Goal: Task Accomplishment & Management: Manage account settings

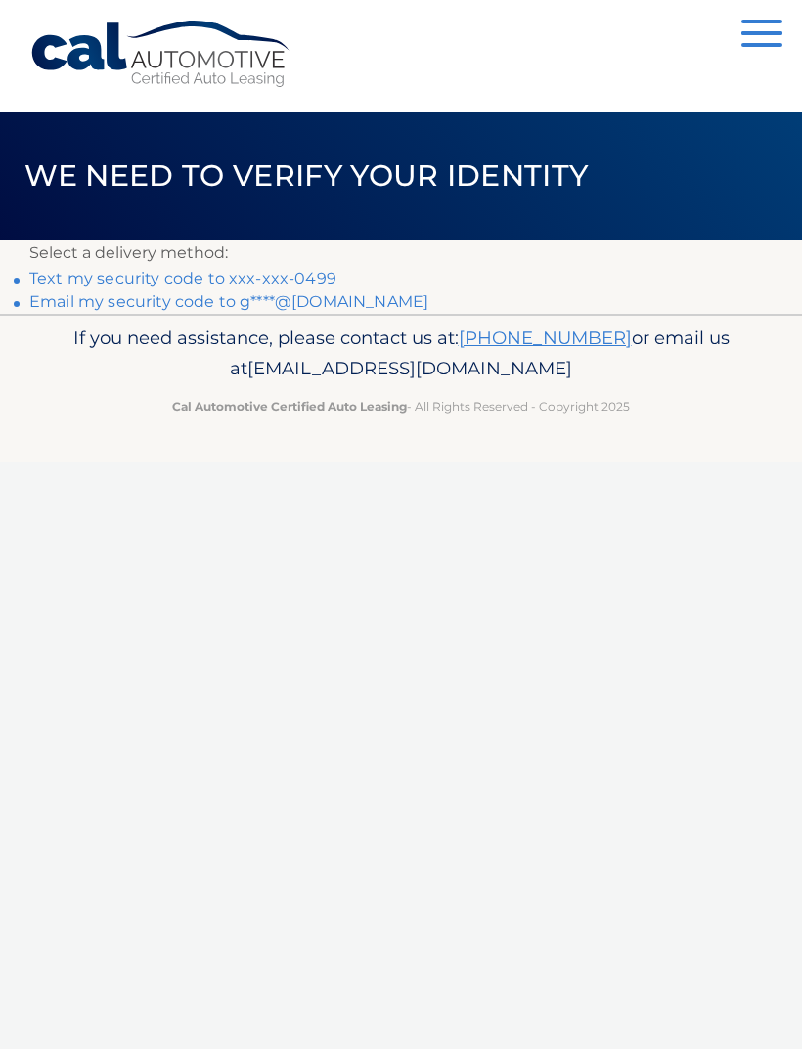
click at [79, 323] on p "If you need assistance, please contact us at: 609-807-3200 or email us at Custo…" at bounding box center [400, 354] width 743 height 63
click at [355, 300] on link "Email my security code to g****@comcast.net" at bounding box center [228, 301] width 399 height 19
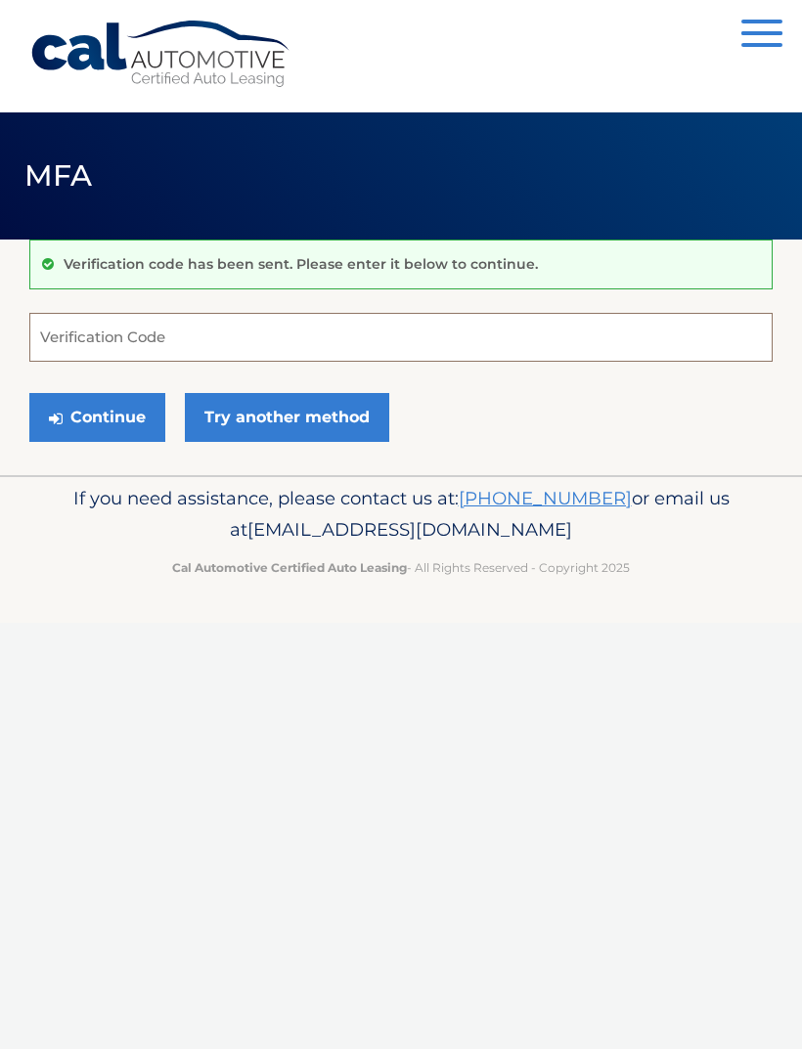
click at [63, 347] on input "Verification Code" at bounding box center [400, 337] width 743 height 49
paste input "557489"
click at [93, 427] on button "Continue" at bounding box center [97, 417] width 136 height 49
click at [93, 423] on button "Continue" at bounding box center [97, 417] width 136 height 49
click at [115, 417] on button "Continue" at bounding box center [97, 417] width 136 height 49
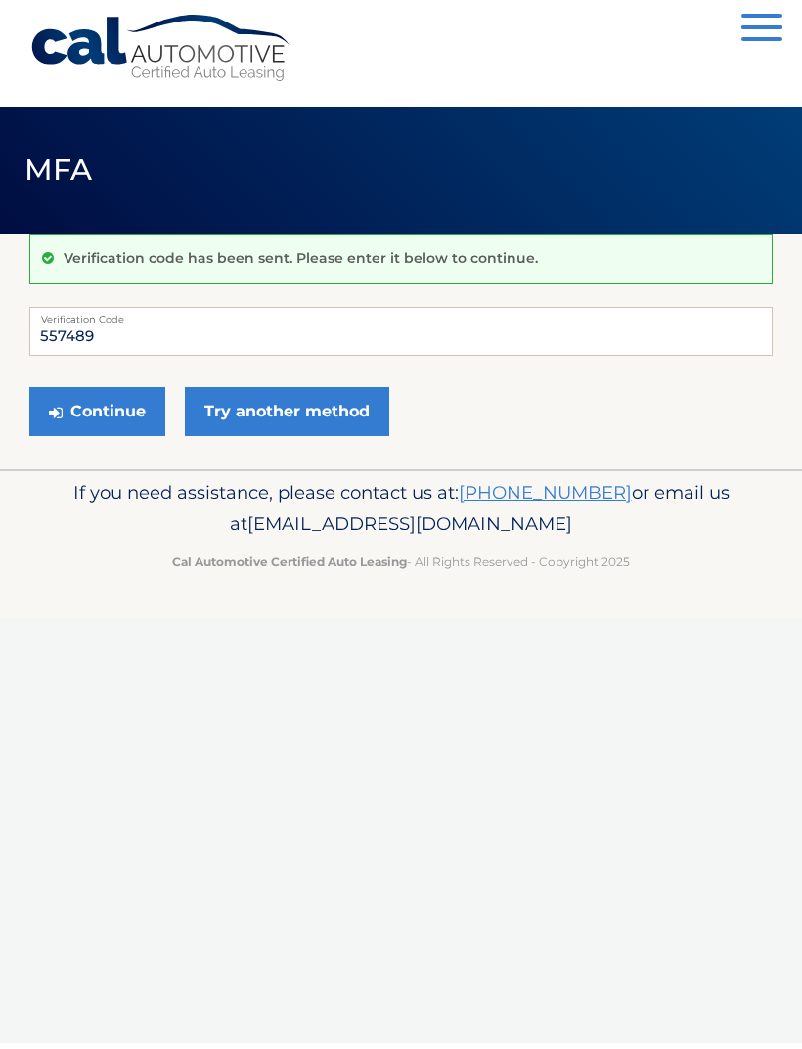
click at [95, 405] on button "Continue" at bounding box center [97, 417] width 136 height 49
click at [87, 406] on button "Continue" at bounding box center [97, 417] width 136 height 49
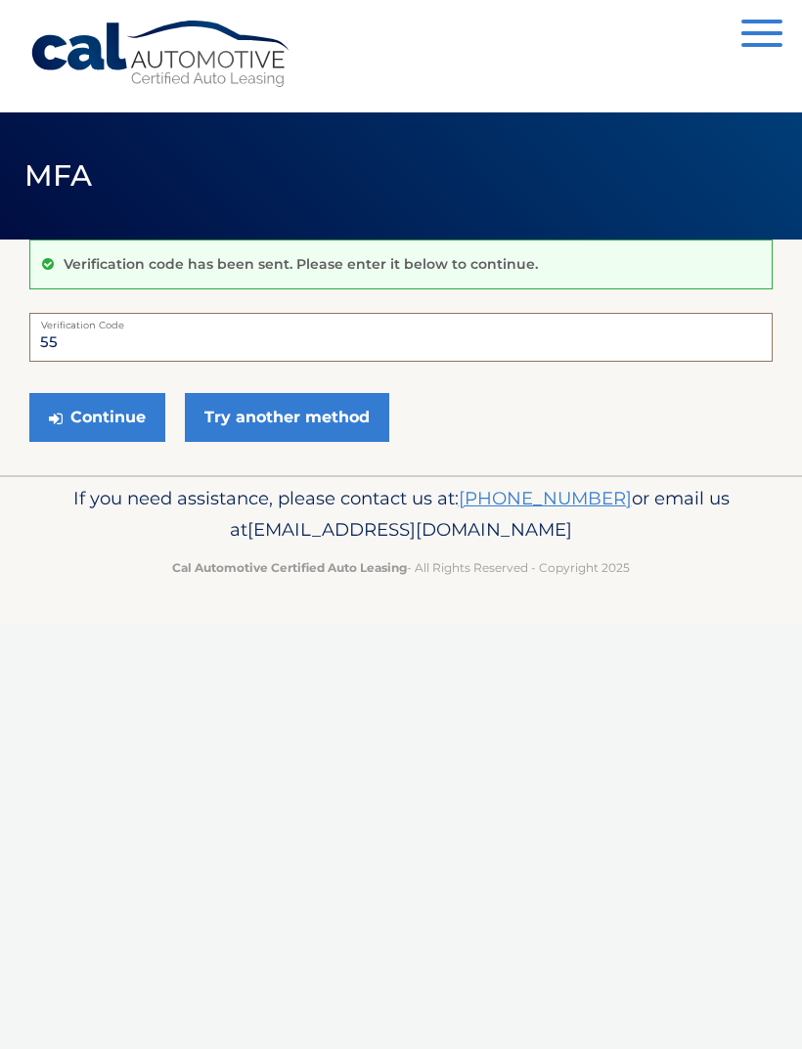
type input "5"
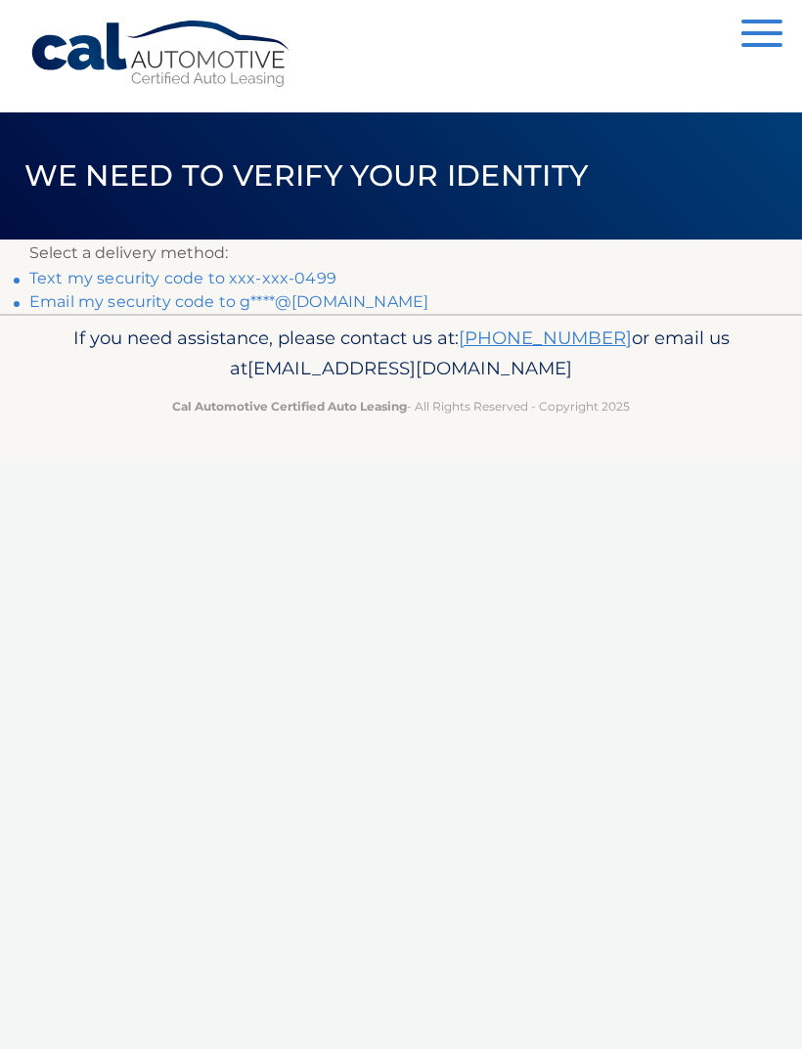
click at [355, 295] on link "Email my security code to g****@[DOMAIN_NAME]" at bounding box center [228, 301] width 399 height 19
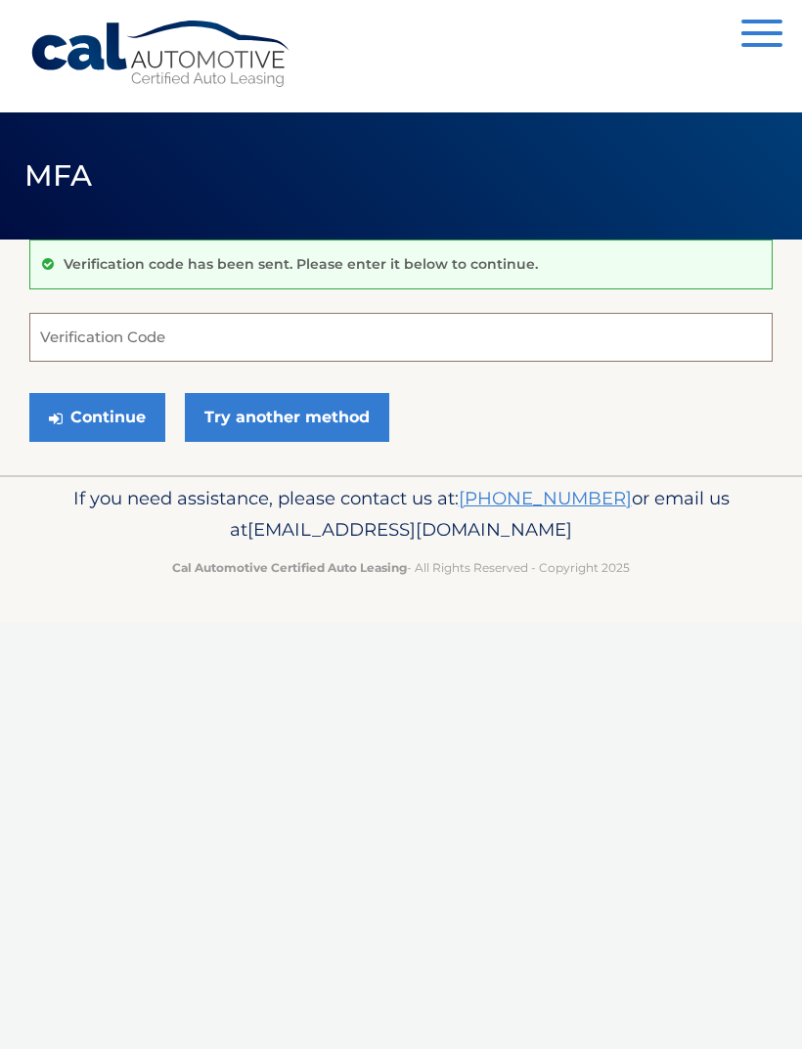
type input "6"
type input "557489"
click at [97, 416] on button "Continue" at bounding box center [97, 417] width 136 height 49
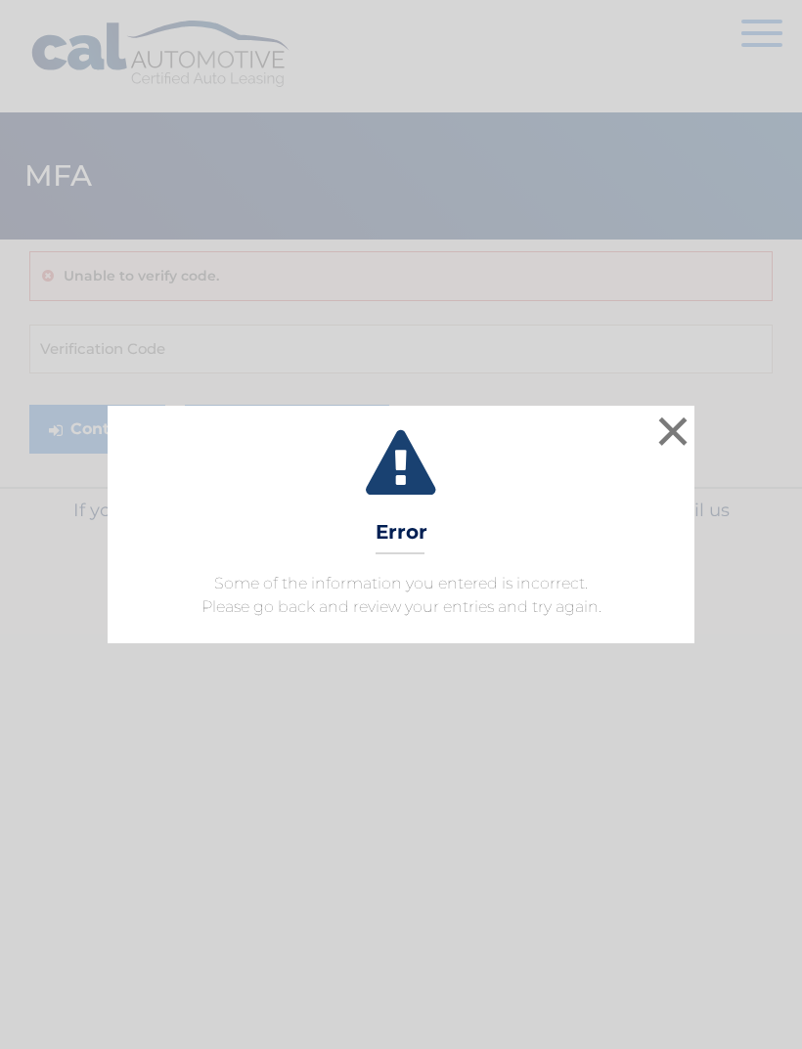
click at [672, 425] on button "×" at bounding box center [672, 431] width 39 height 39
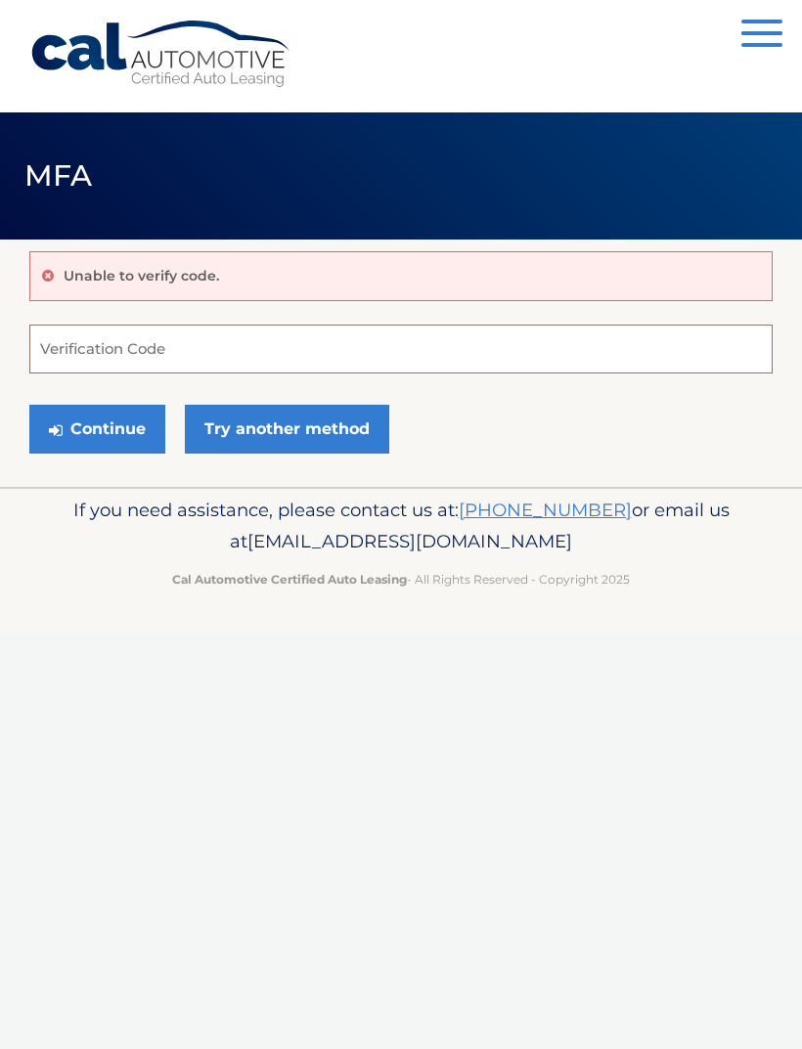
click at [53, 348] on input "Verification Code" at bounding box center [400, 349] width 743 height 49
type input "072272"
click at [97, 428] on button "Continue" at bounding box center [97, 429] width 136 height 49
click at [91, 429] on button "Continue" at bounding box center [97, 429] width 136 height 49
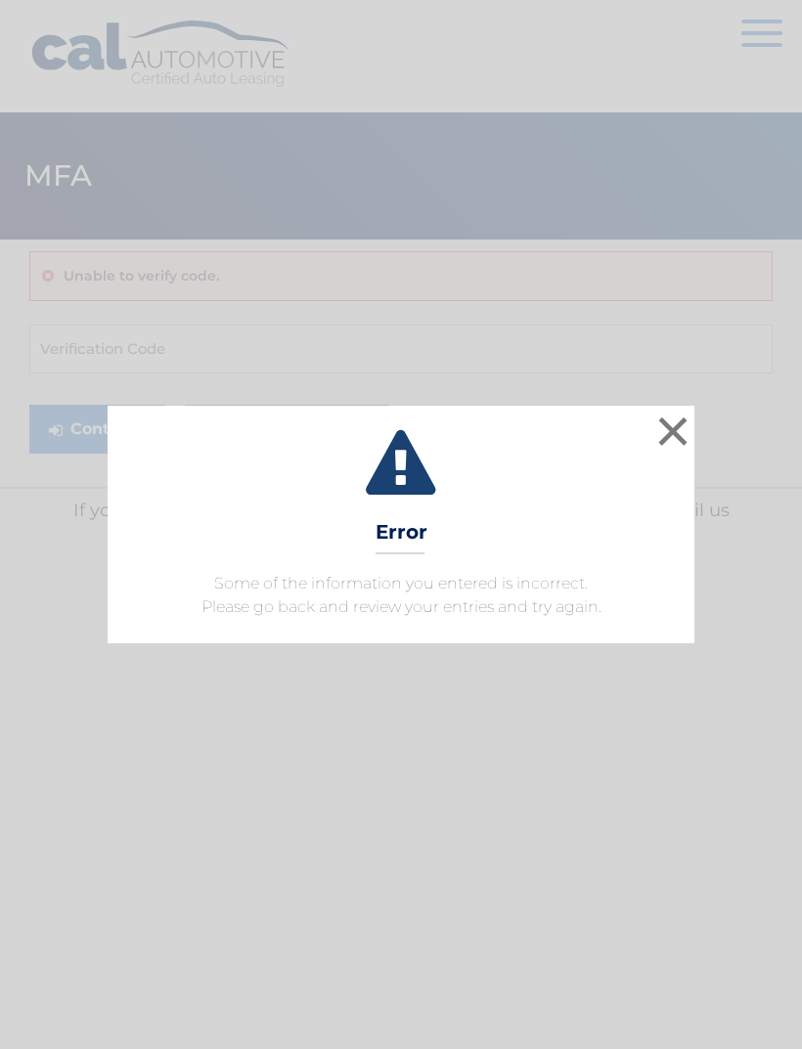
click at [654, 412] on button "×" at bounding box center [672, 431] width 39 height 39
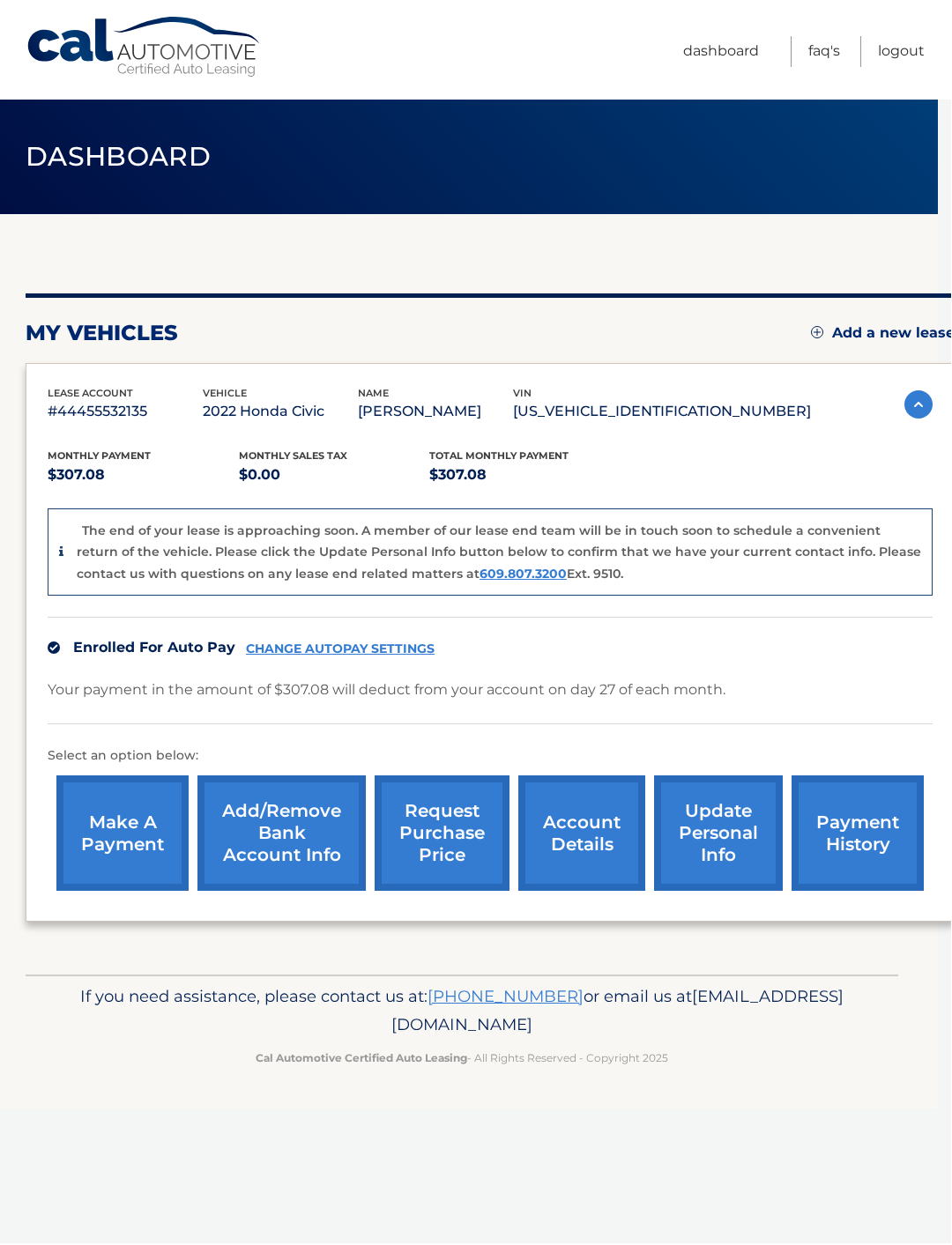
scroll to position [0, 13]
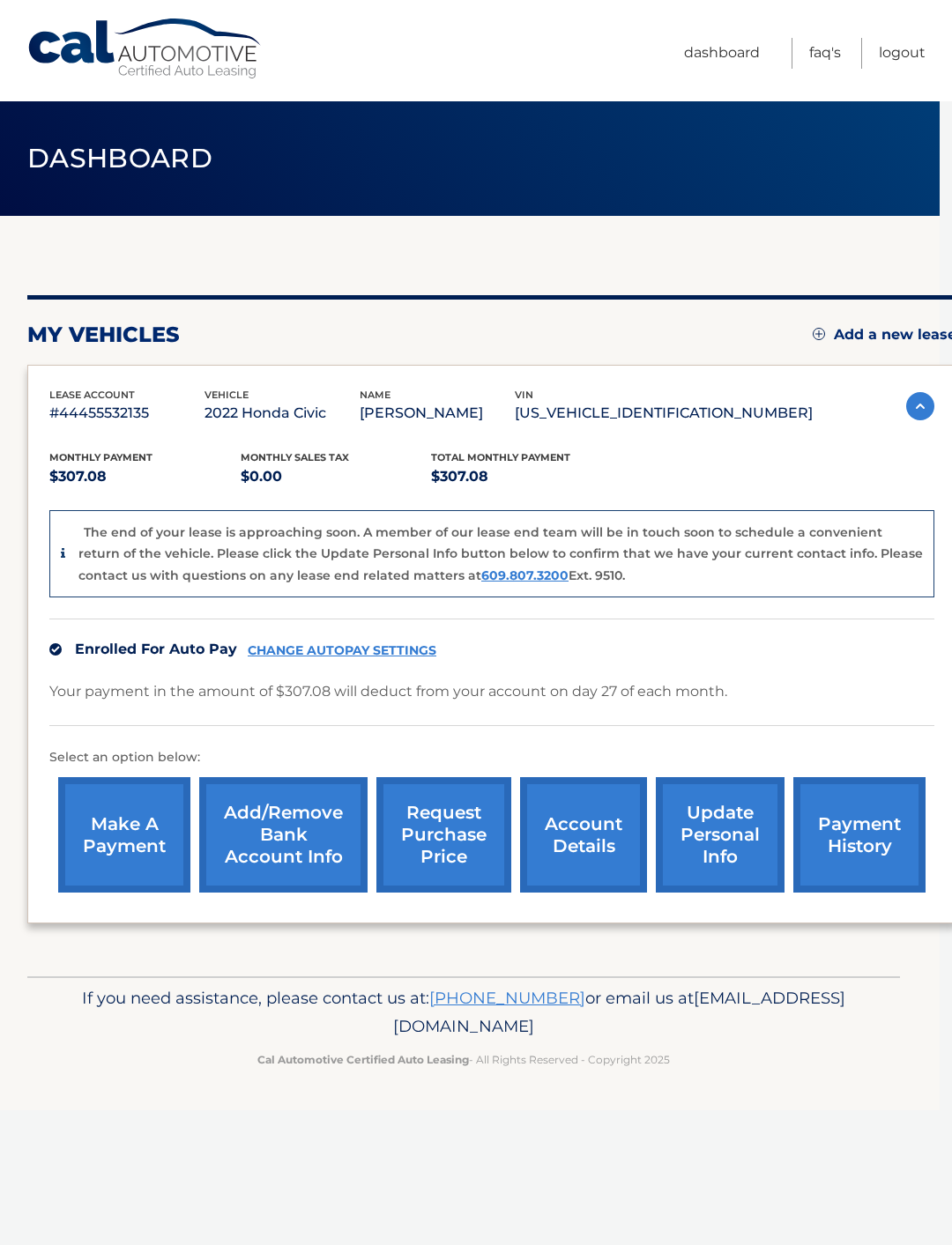
click at [847, 836] on link "payment history" at bounding box center [859, 835] width 133 height 115
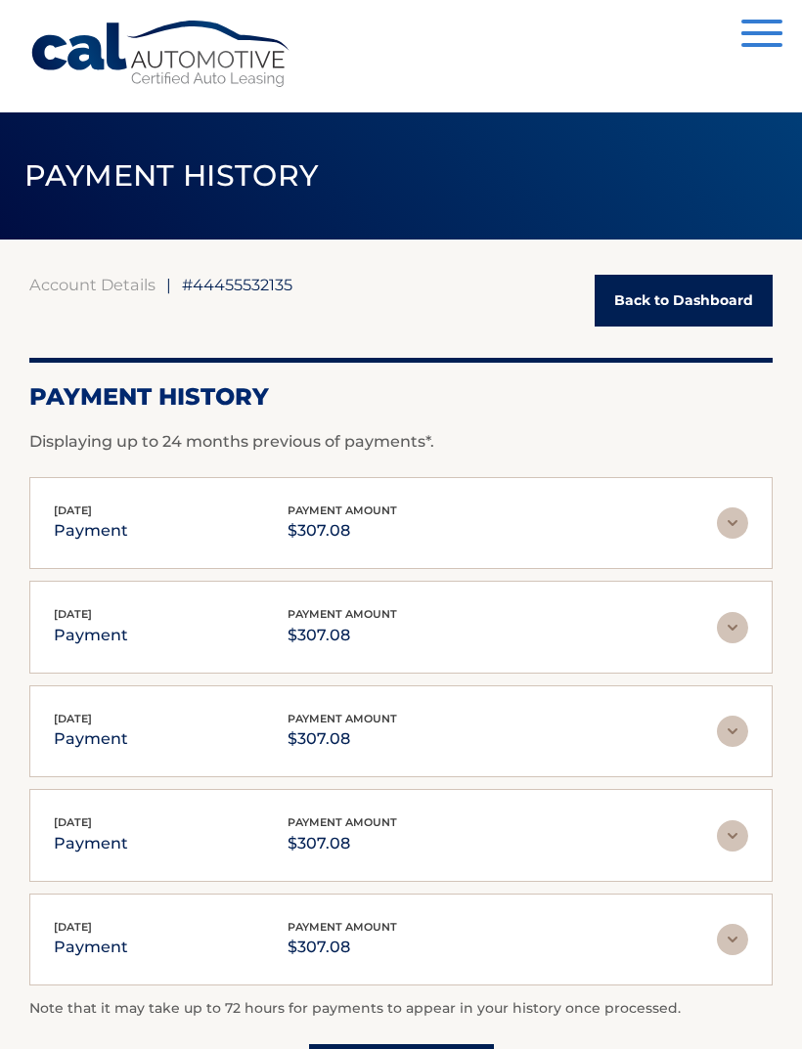
click at [721, 531] on img at bounding box center [732, 522] width 31 height 31
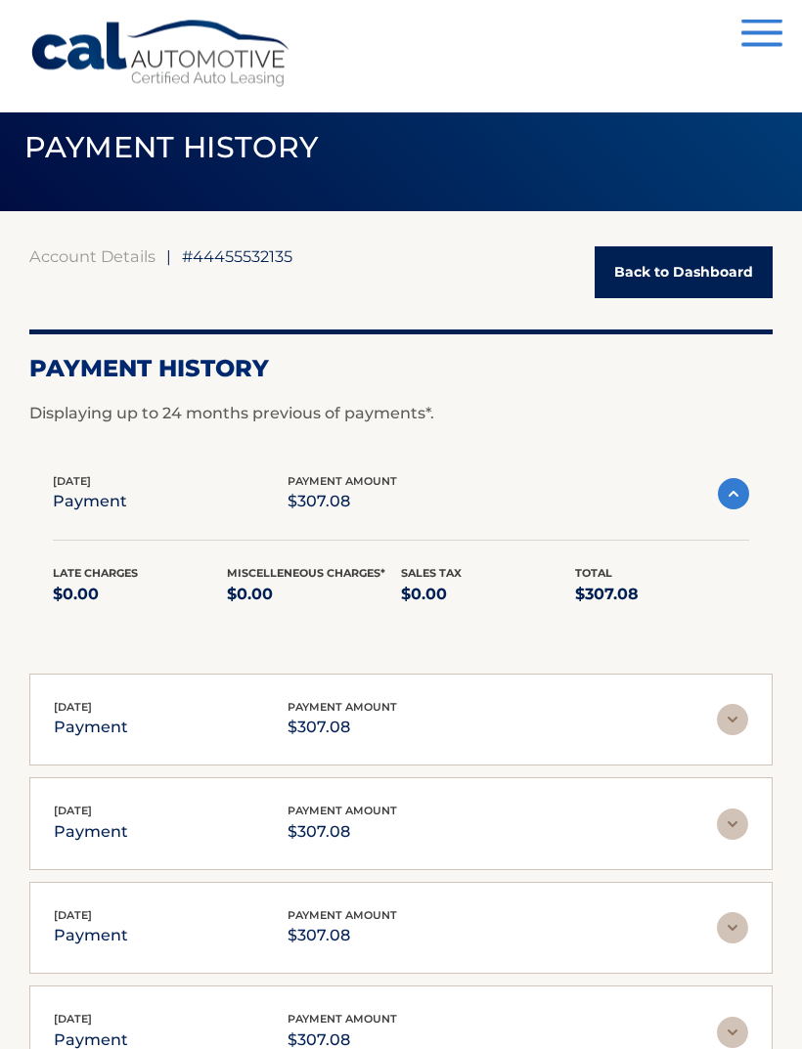
scroll to position [30, 0]
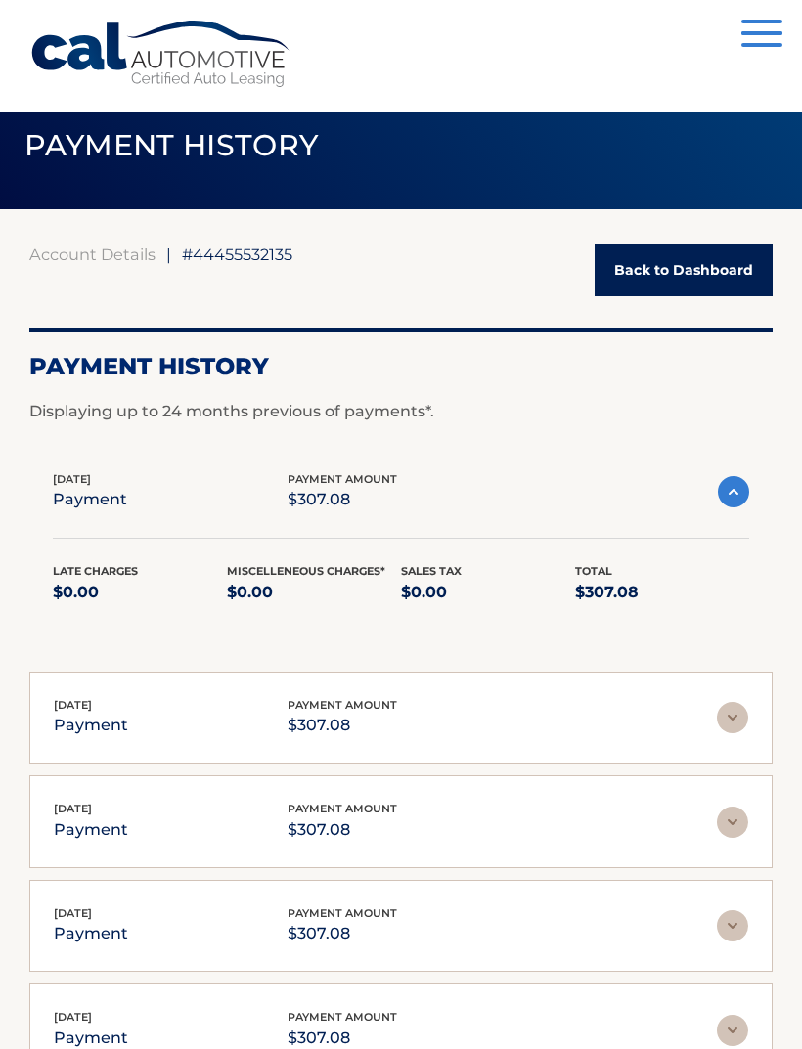
click at [716, 696] on div "Aug 27, 2025 payment payment amount $307.08" at bounding box center [385, 718] width 663 height 44
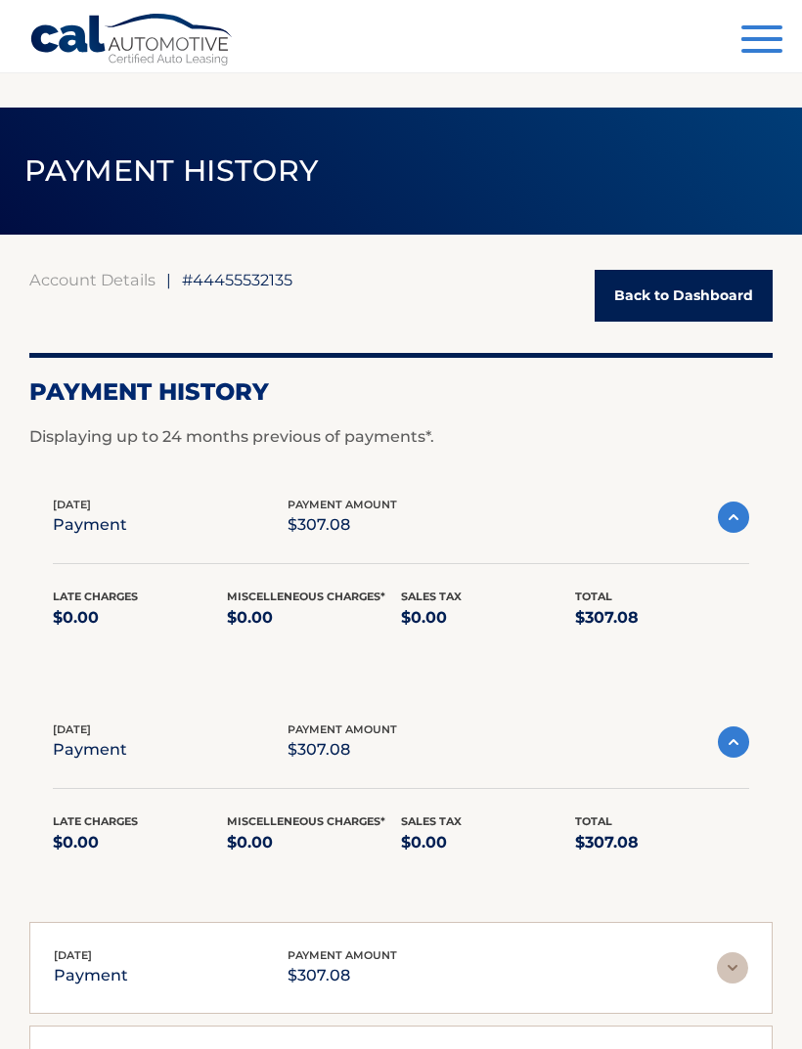
scroll to position [0, 0]
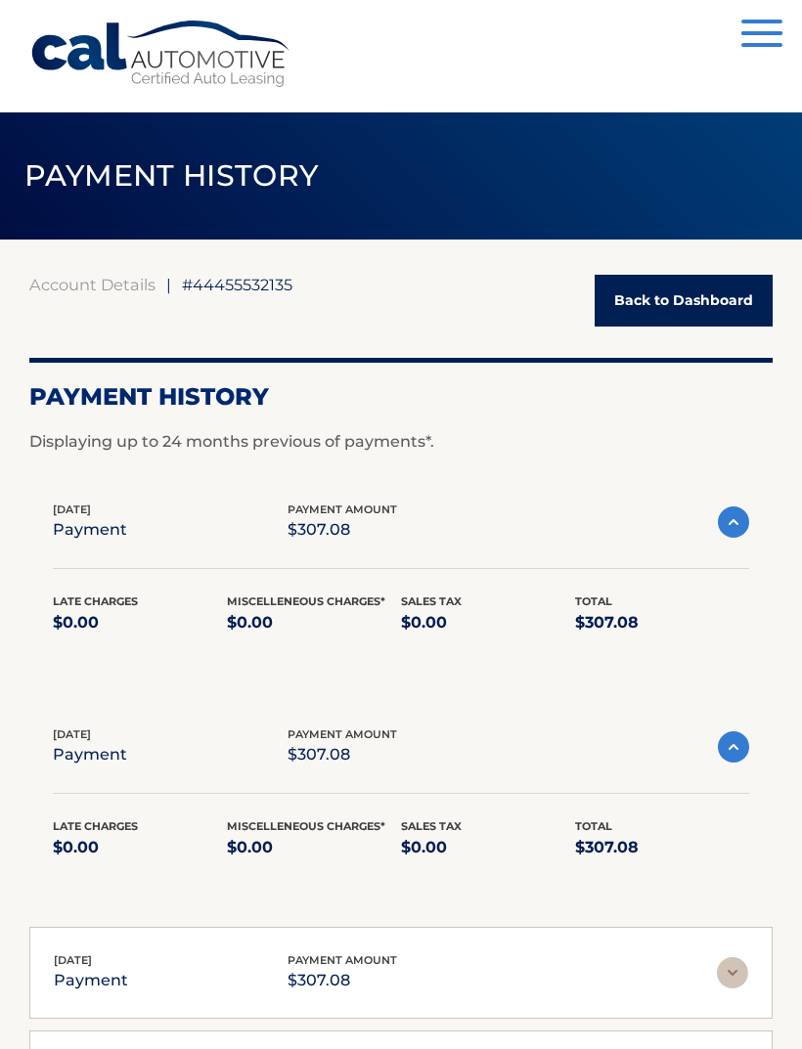
click at [662, 310] on link "Back to Dashboard" at bounding box center [683, 301] width 178 height 52
click at [745, 28] on button "Menu" at bounding box center [761, 36] width 41 height 32
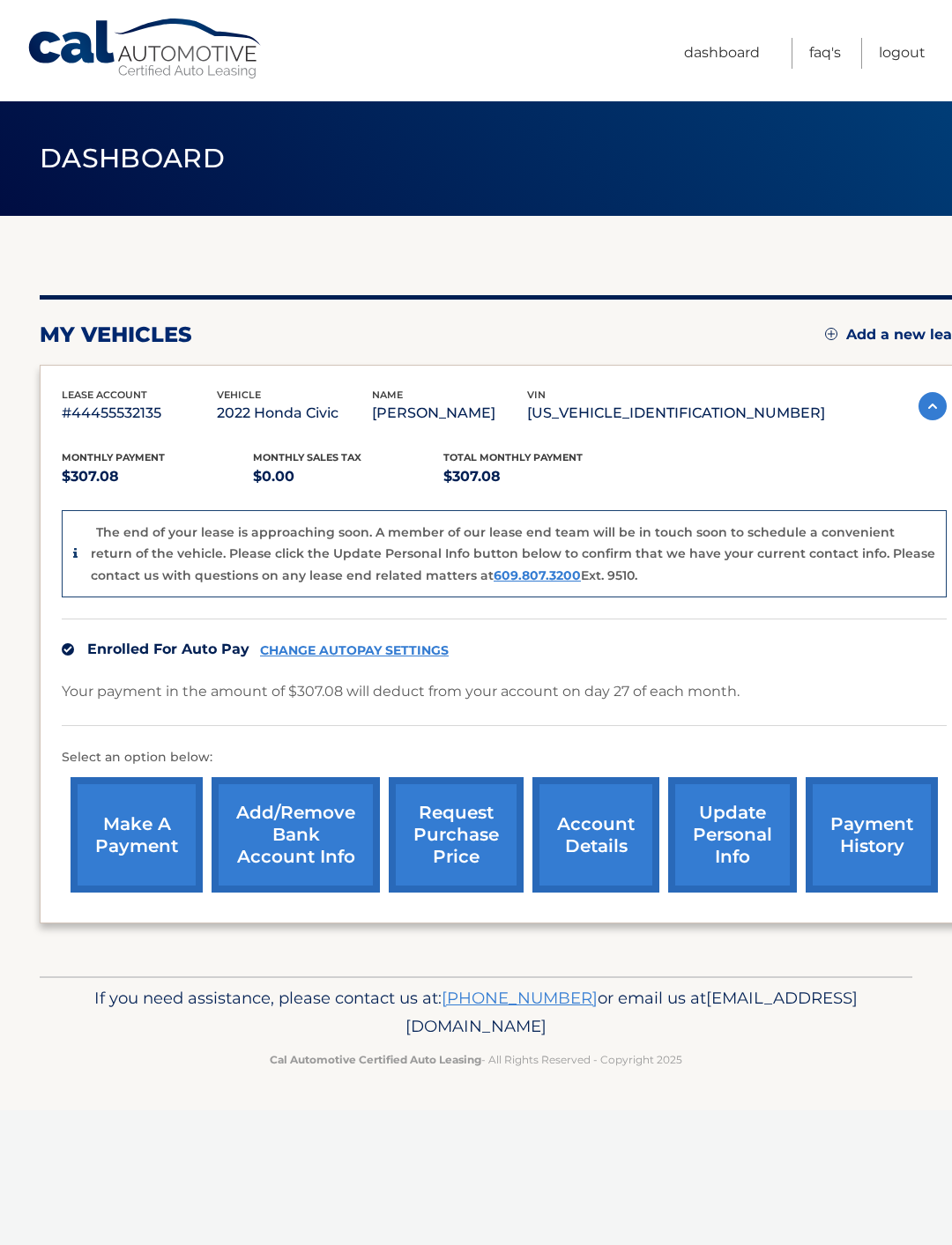
click at [592, 836] on link "account details" at bounding box center [595, 835] width 127 height 115
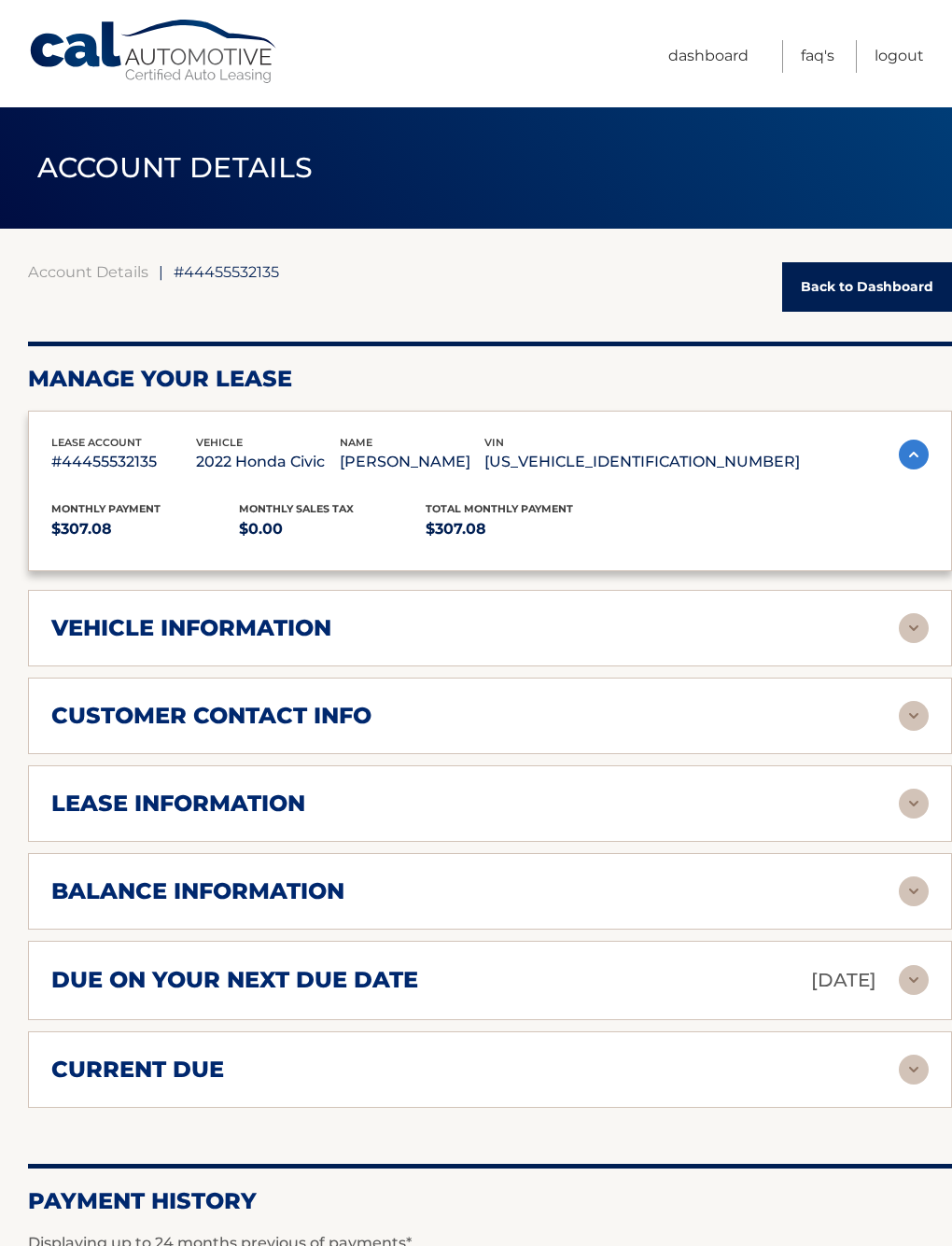
scroll to position [24, 0]
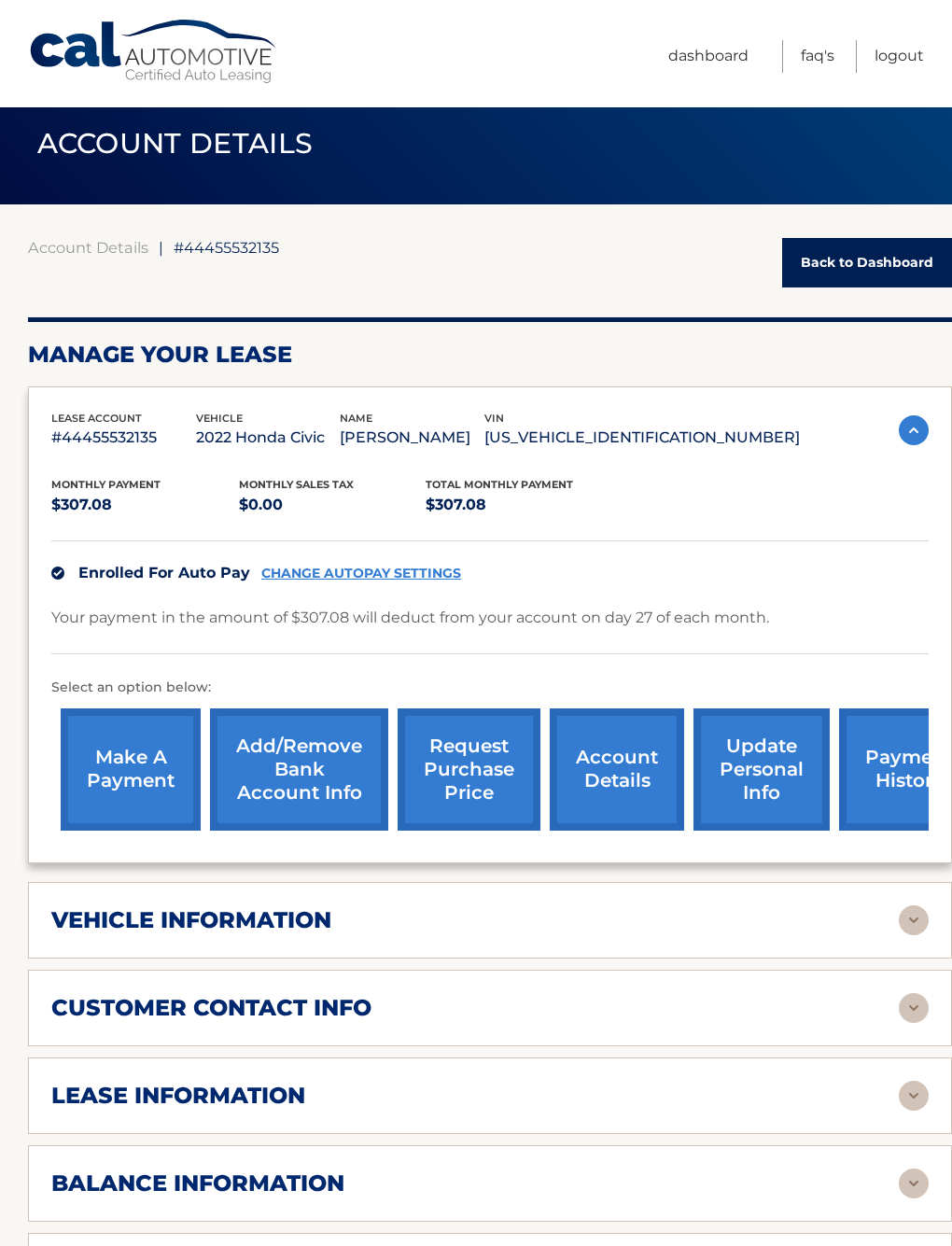
click at [460, 768] on link "request purchase price" at bounding box center [469, 770] width 143 height 122
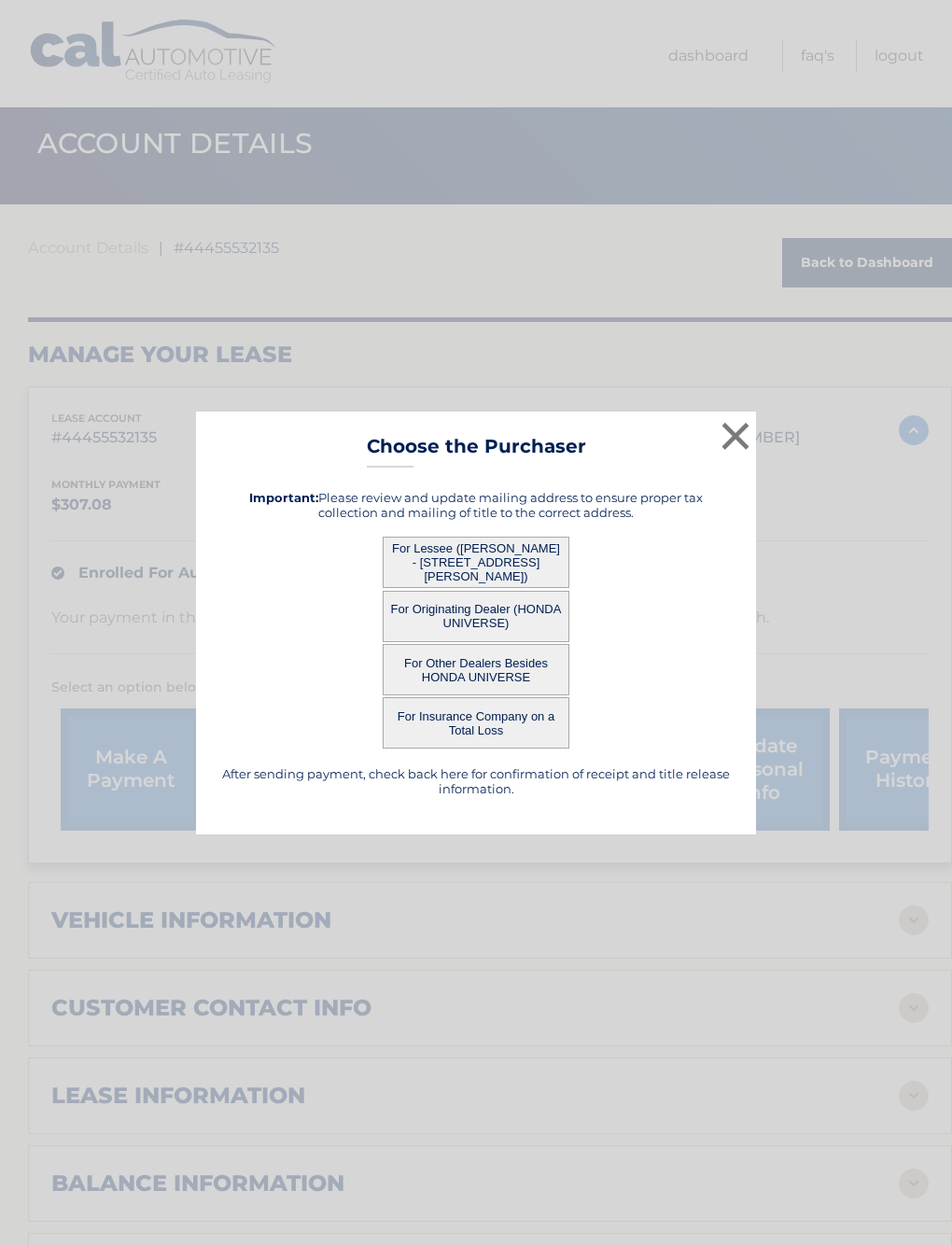
click at [732, 429] on button "×" at bounding box center [735, 435] width 37 height 37
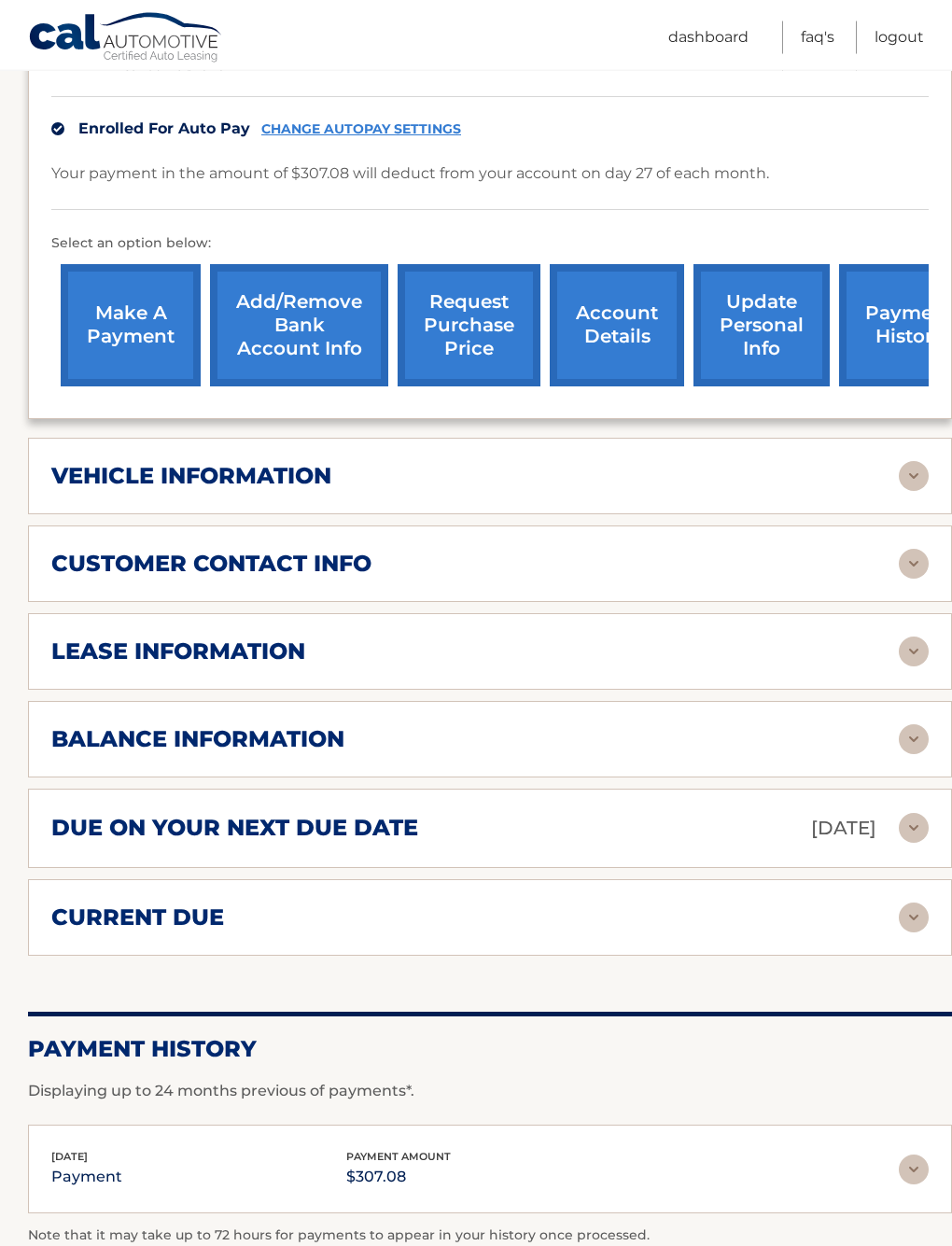
scroll to position [470, 0]
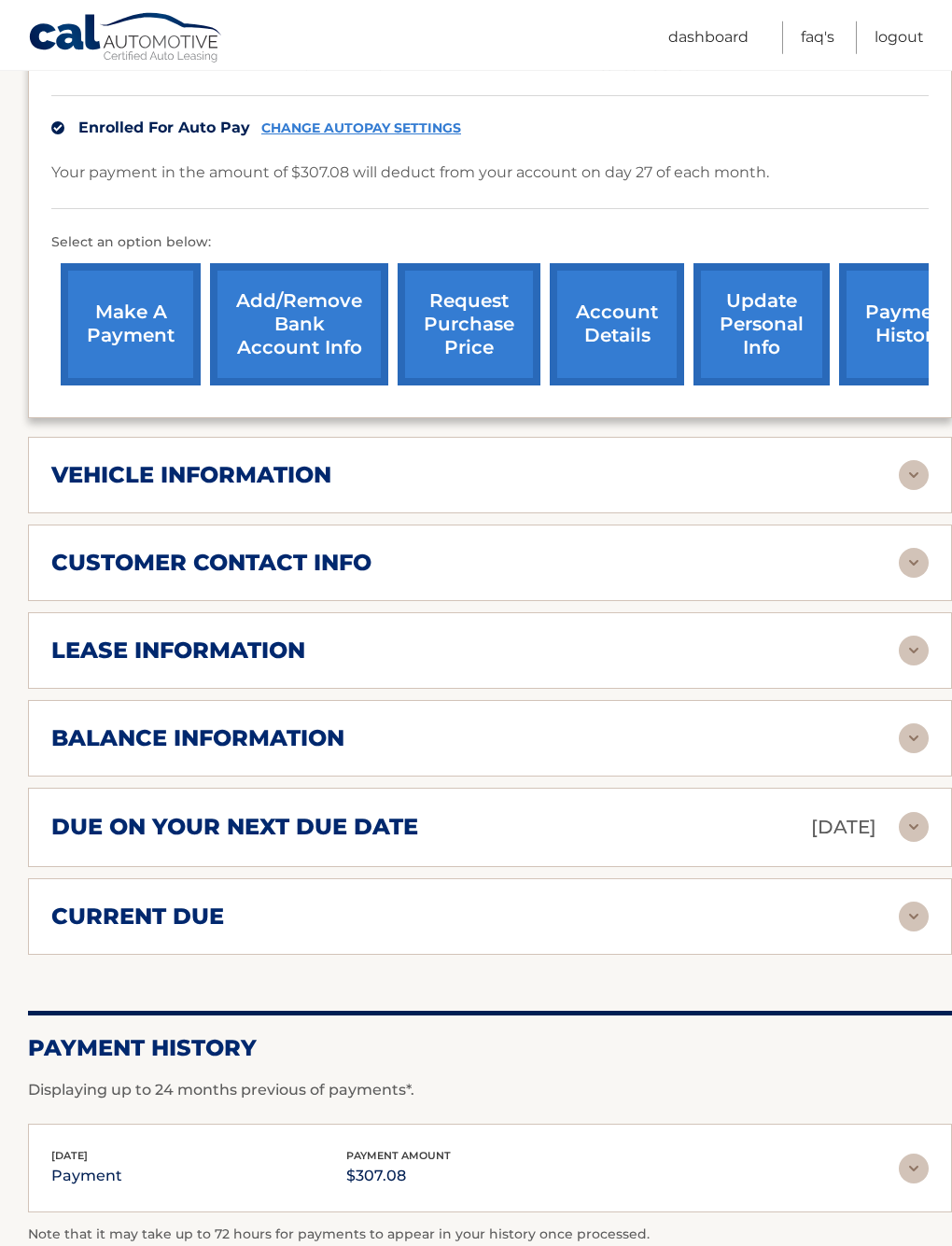
click at [895, 478] on div "vehicle information" at bounding box center [476, 475] width 848 height 28
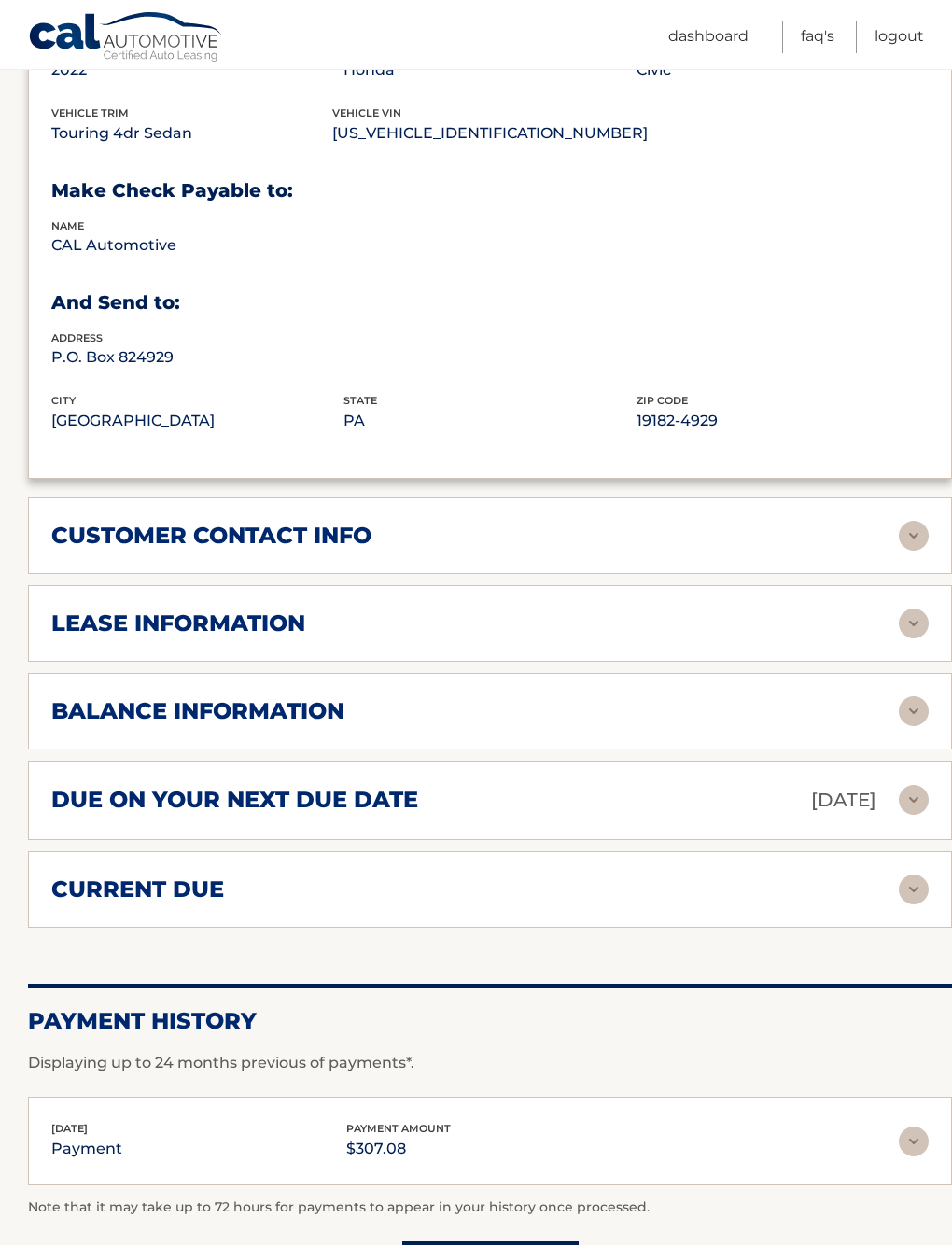
click at [914, 618] on img at bounding box center [913, 623] width 30 height 30
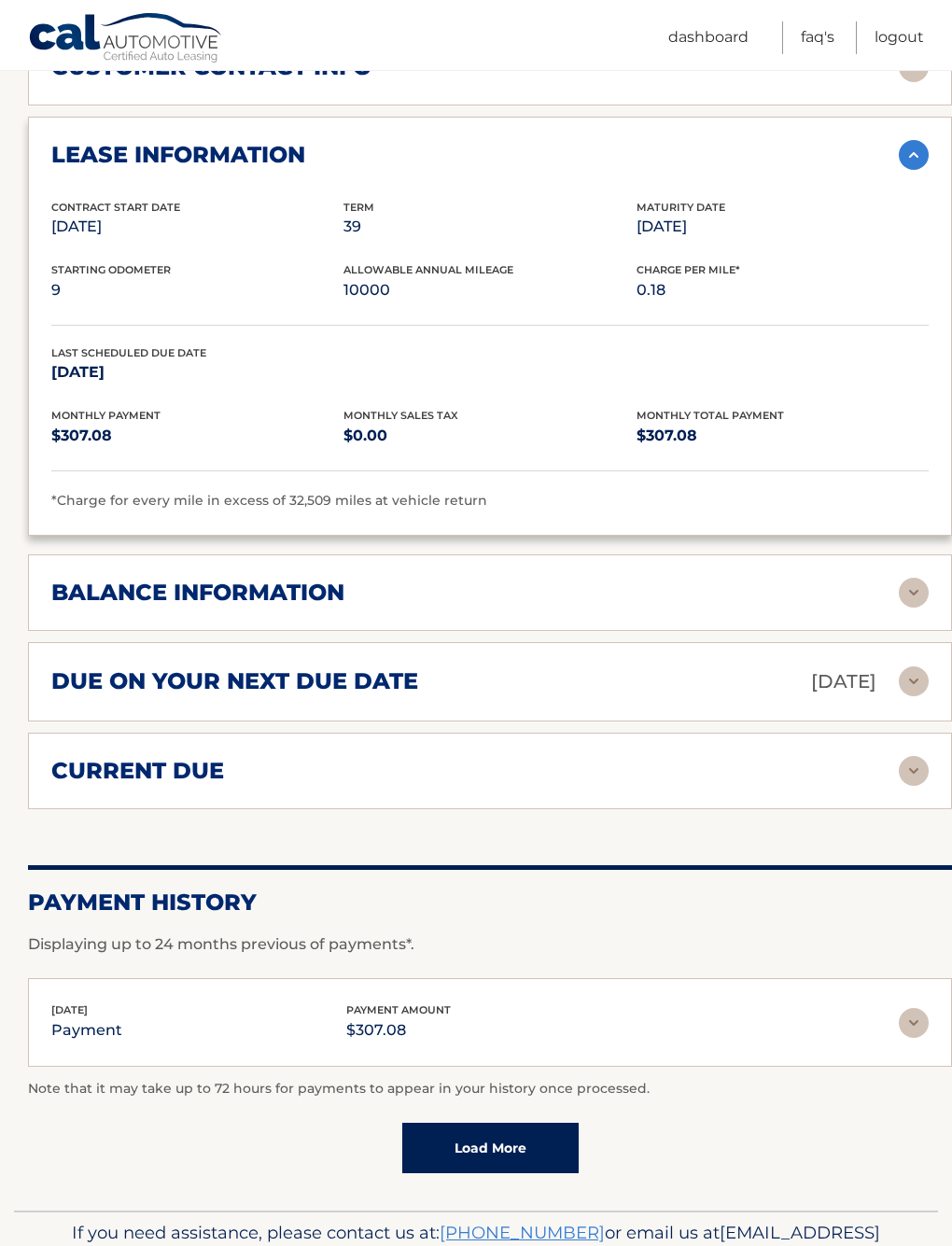
scroll to position [1432, 0]
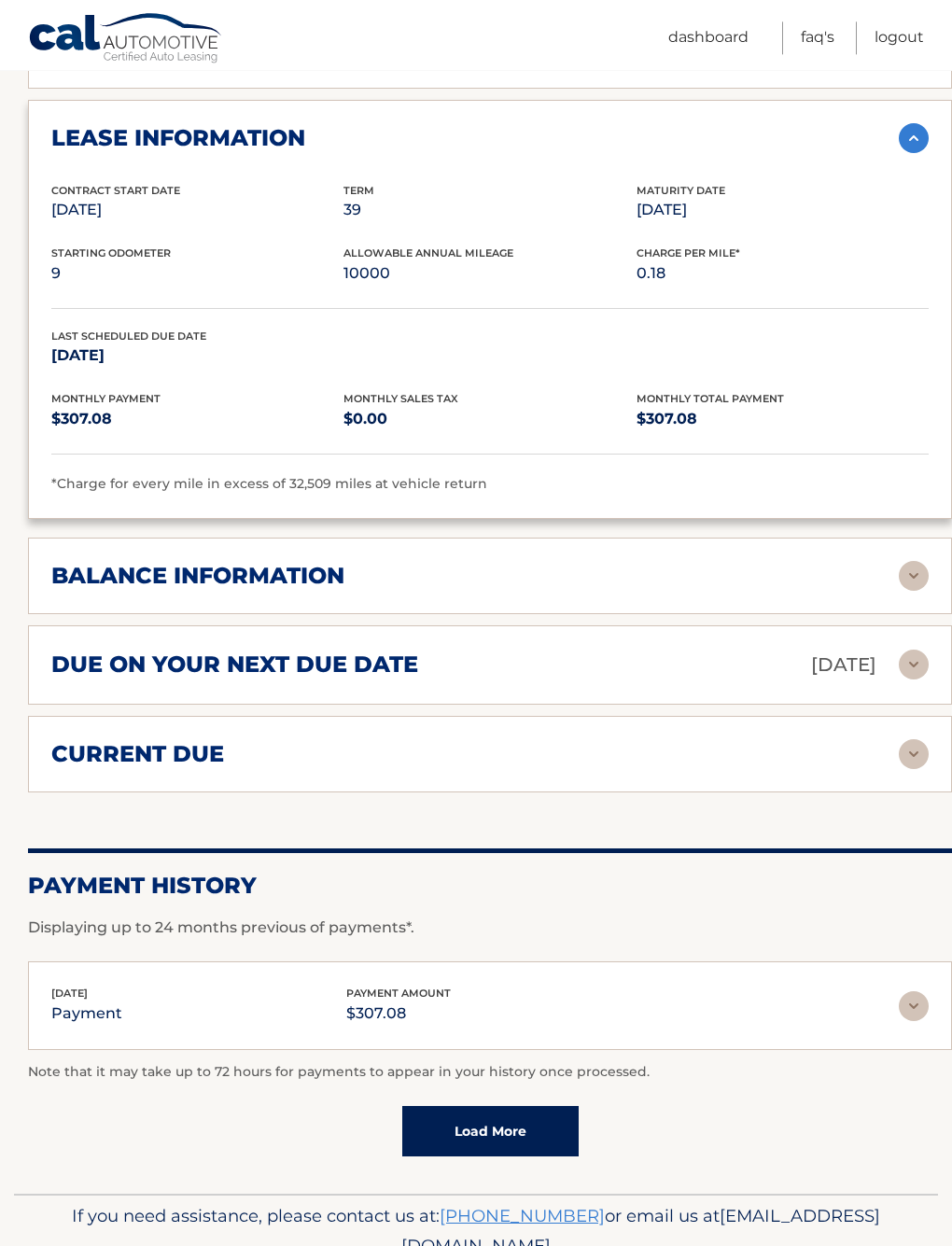
click at [913, 561] on img at bounding box center [913, 576] width 30 height 30
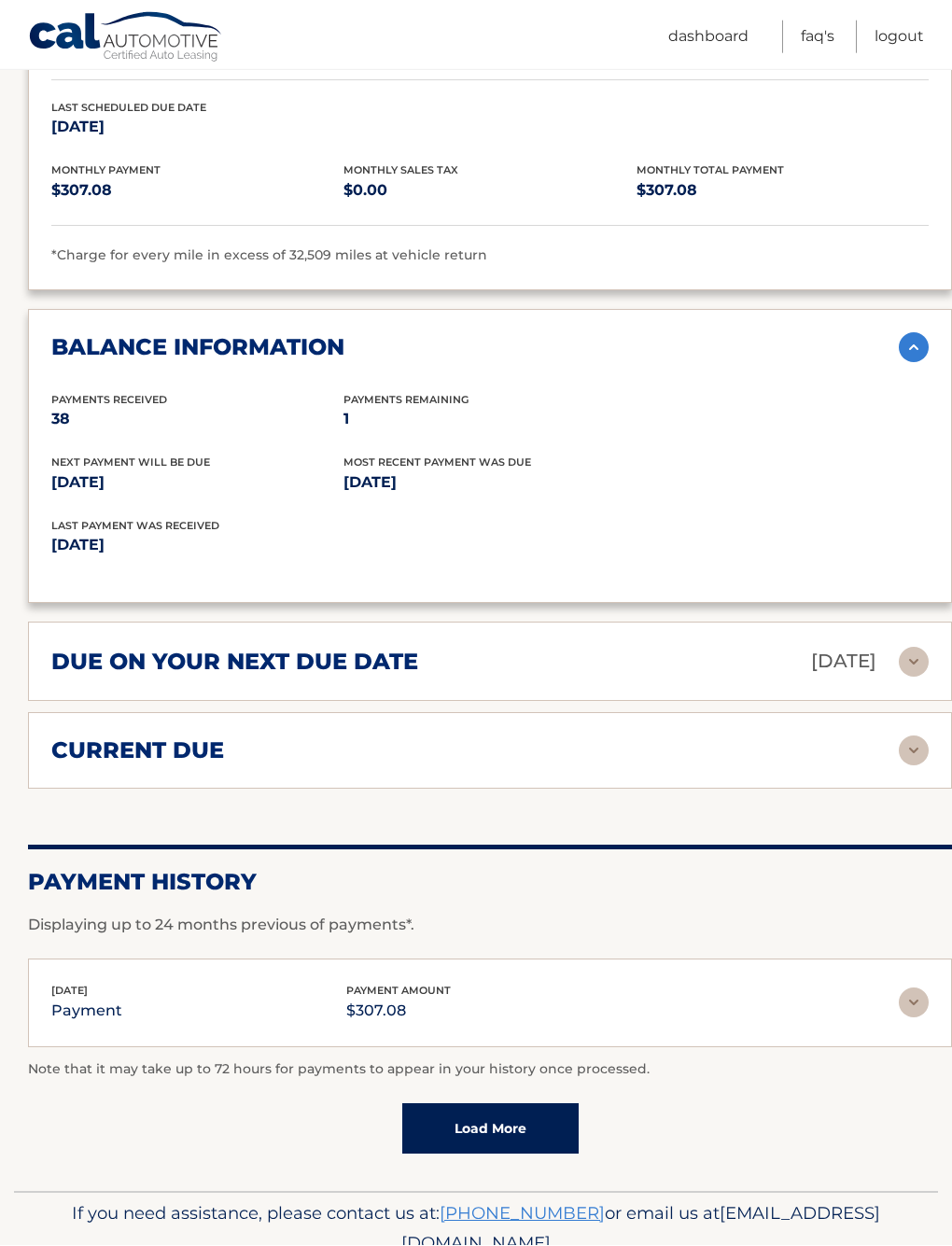
scroll to position [1659, 0]
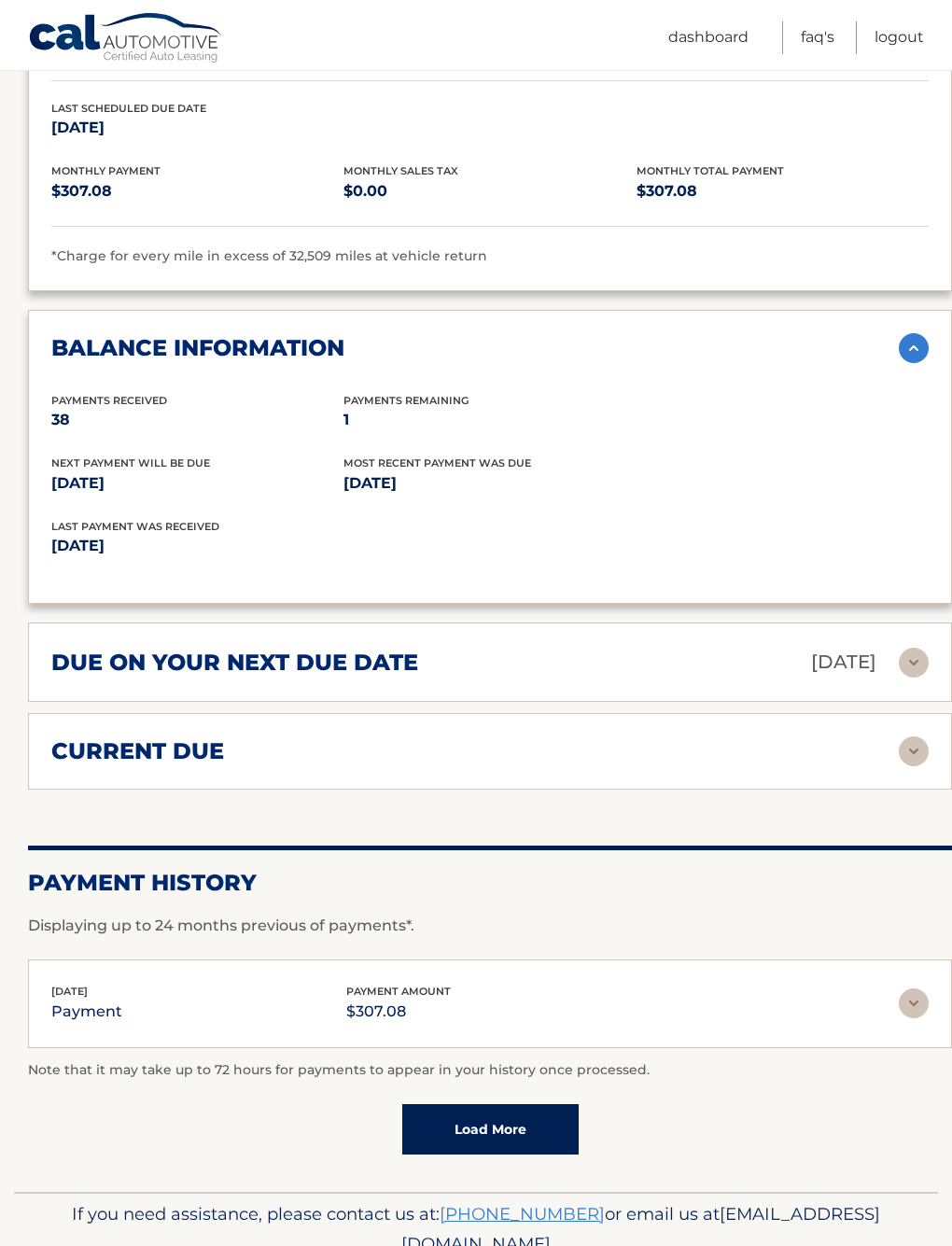
click at [110, 750] on h2 "current due" at bounding box center [138, 750] width 173 height 28
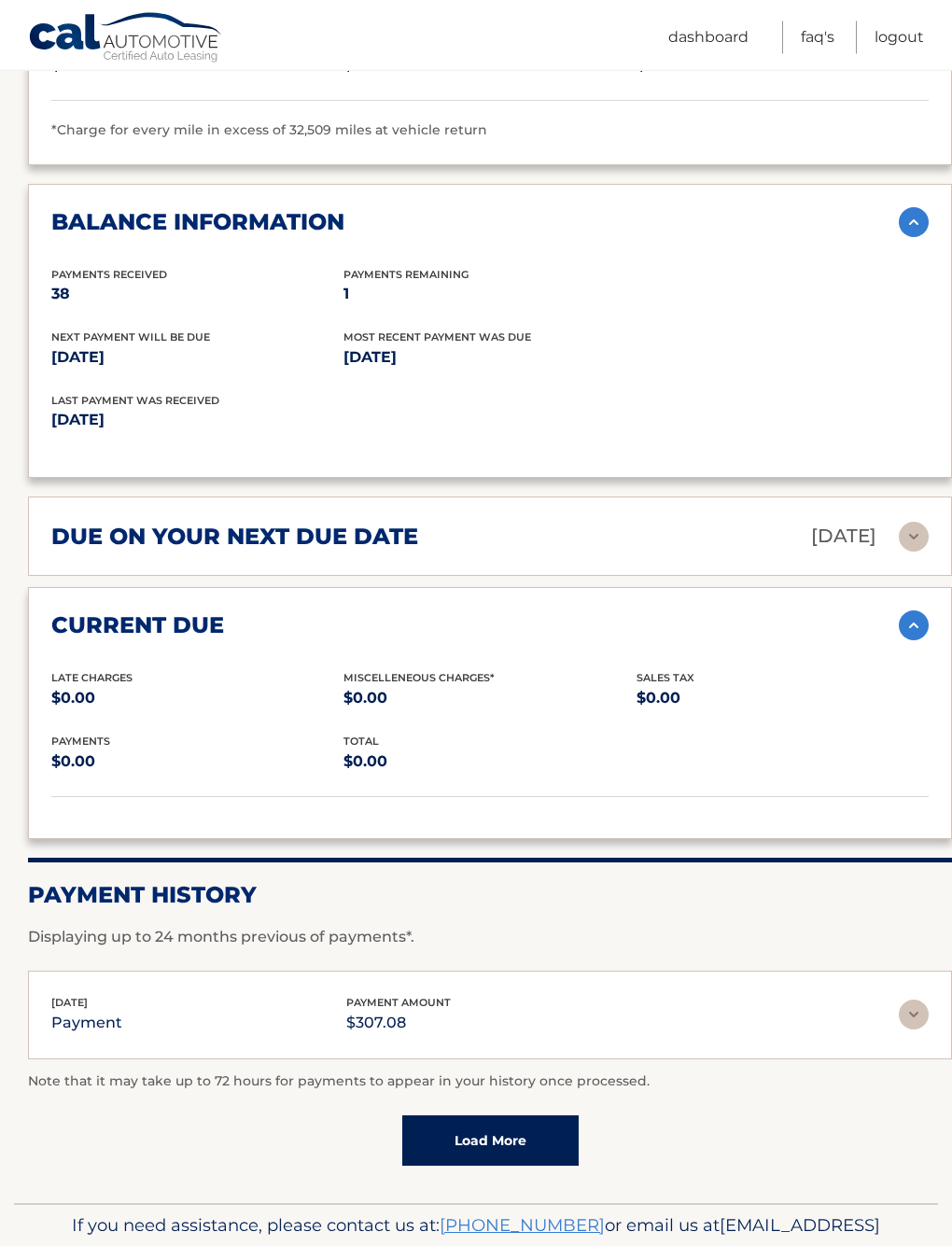
scroll to position [1796, 0]
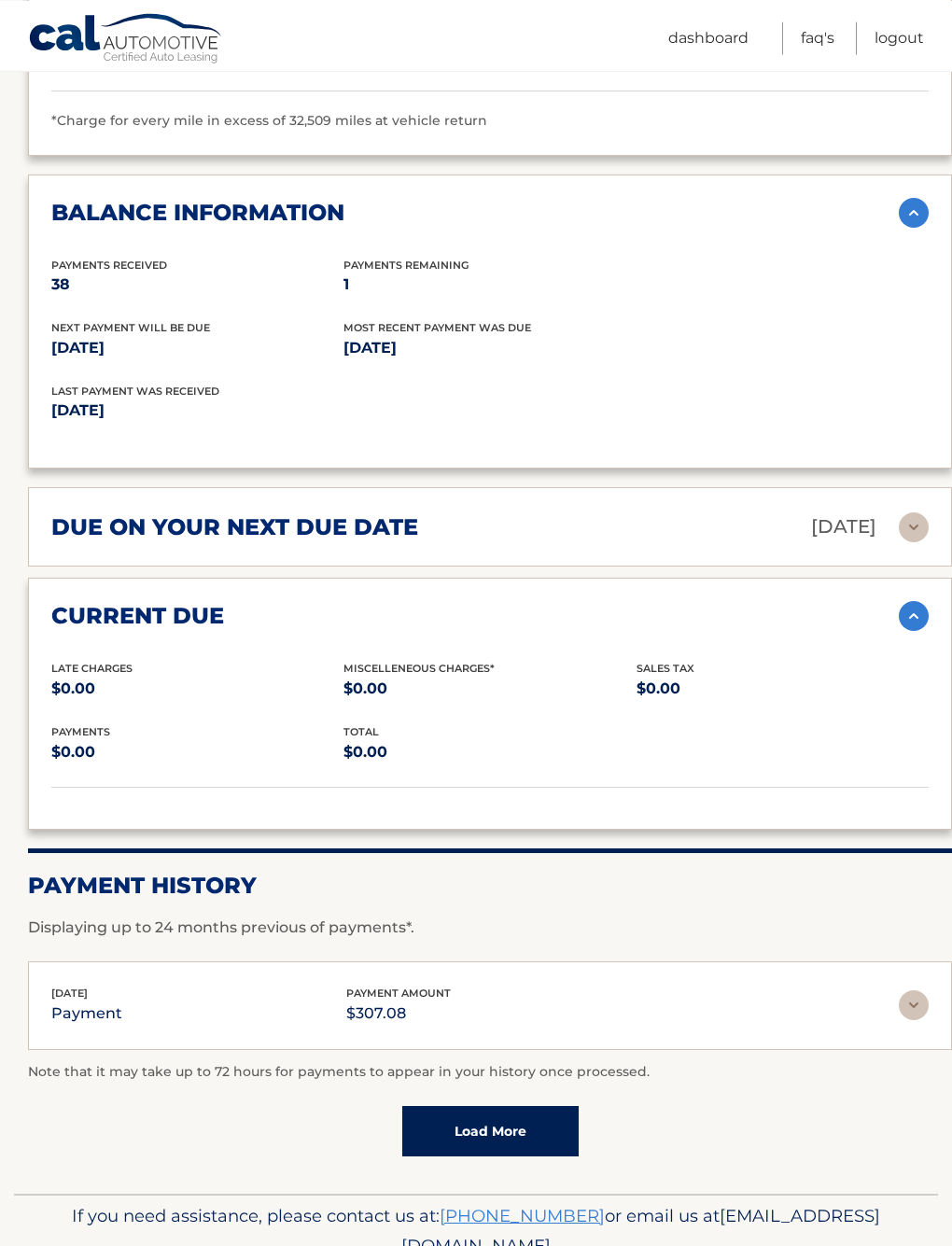
click at [920, 517] on img at bounding box center [913, 526] width 30 height 30
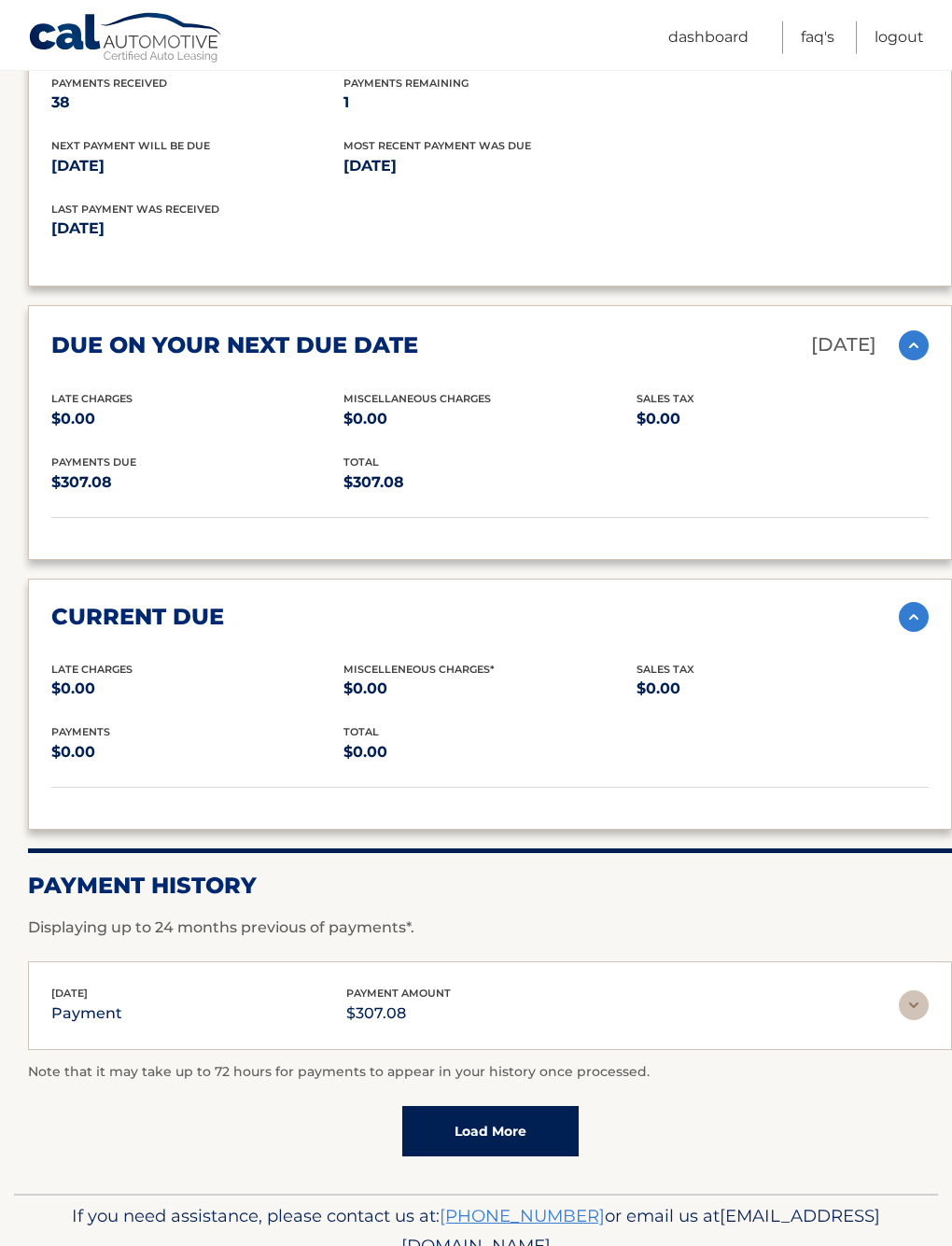
scroll to position [1977, 0]
click at [455, 1115] on link "Load More" at bounding box center [490, 1131] width 177 height 51
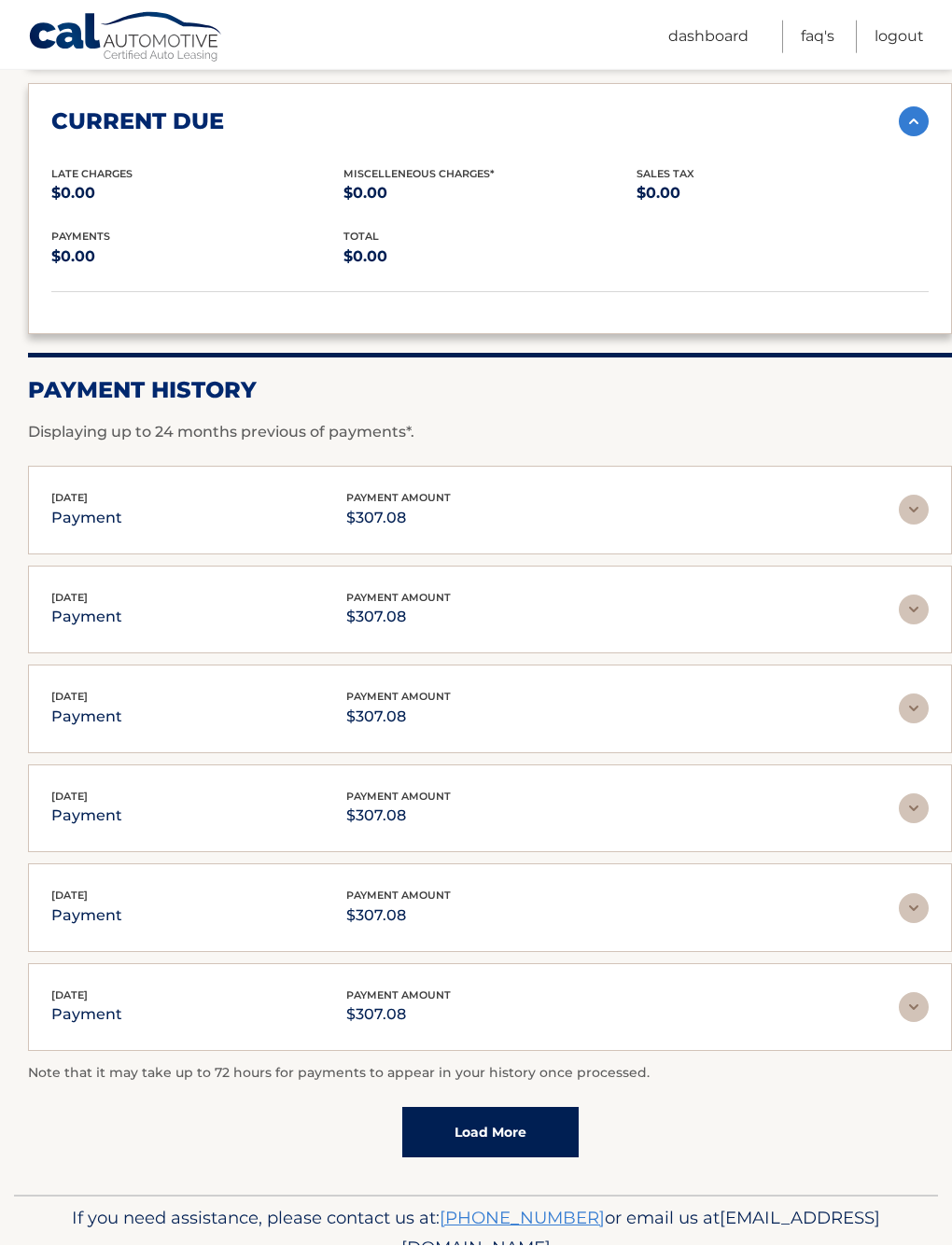
scroll to position [2472, 0]
click at [463, 1114] on link "Load More" at bounding box center [490, 1132] width 177 height 51
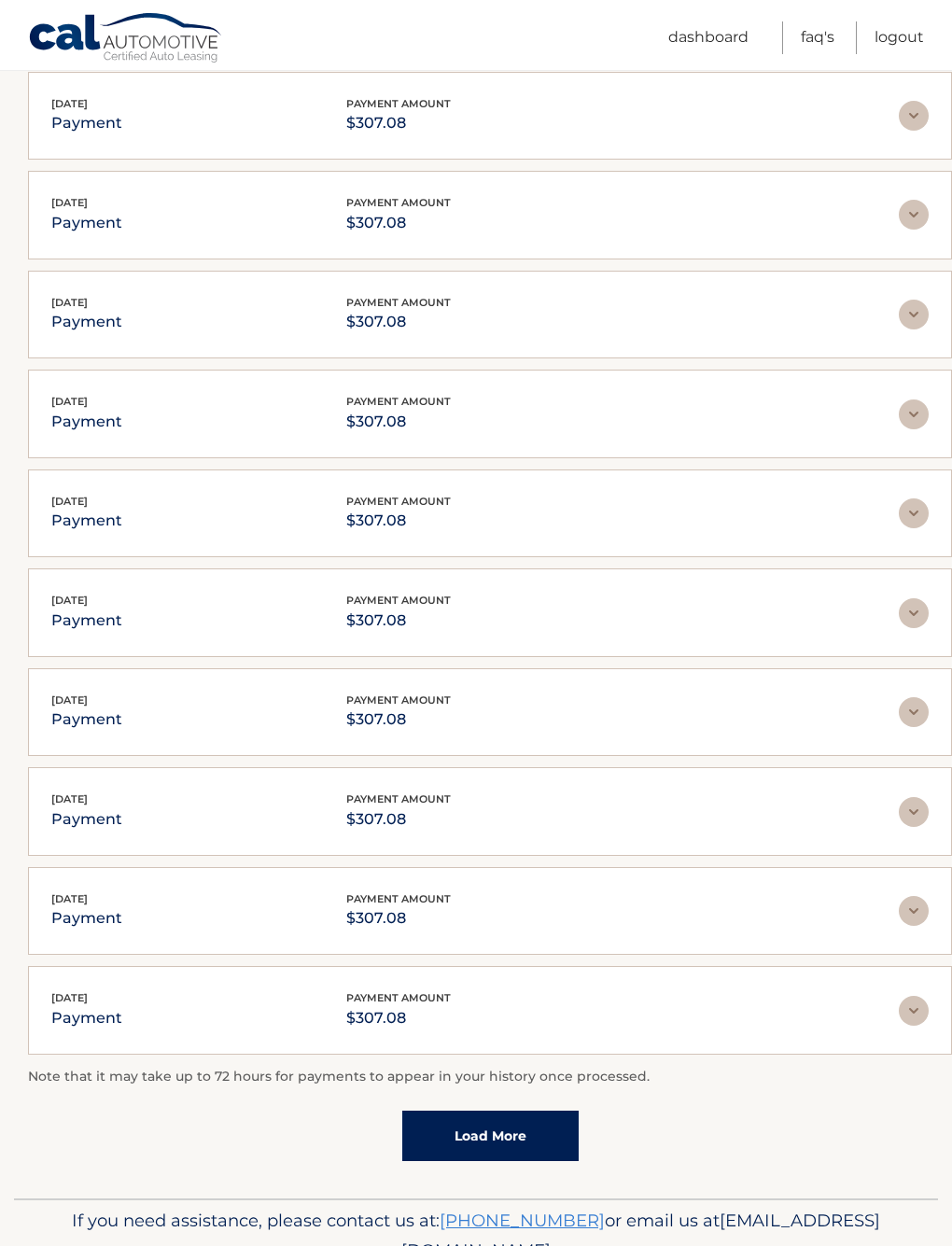
scroll to position [2967, 0]
click at [456, 1110] on link "Load More" at bounding box center [490, 1135] width 177 height 51
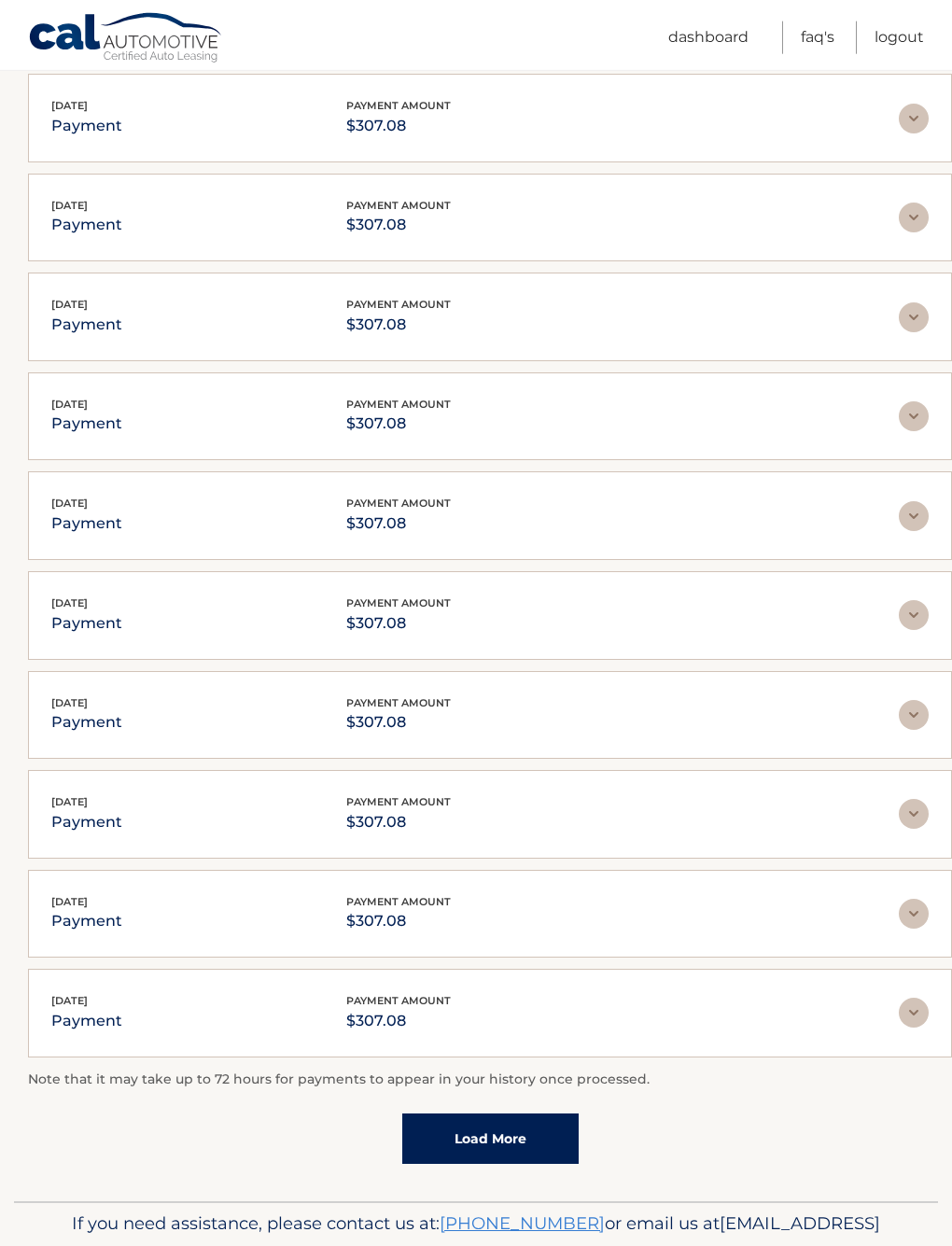
scroll to position [3461, 0]
click at [469, 1118] on link "Load More" at bounding box center [490, 1138] width 177 height 51
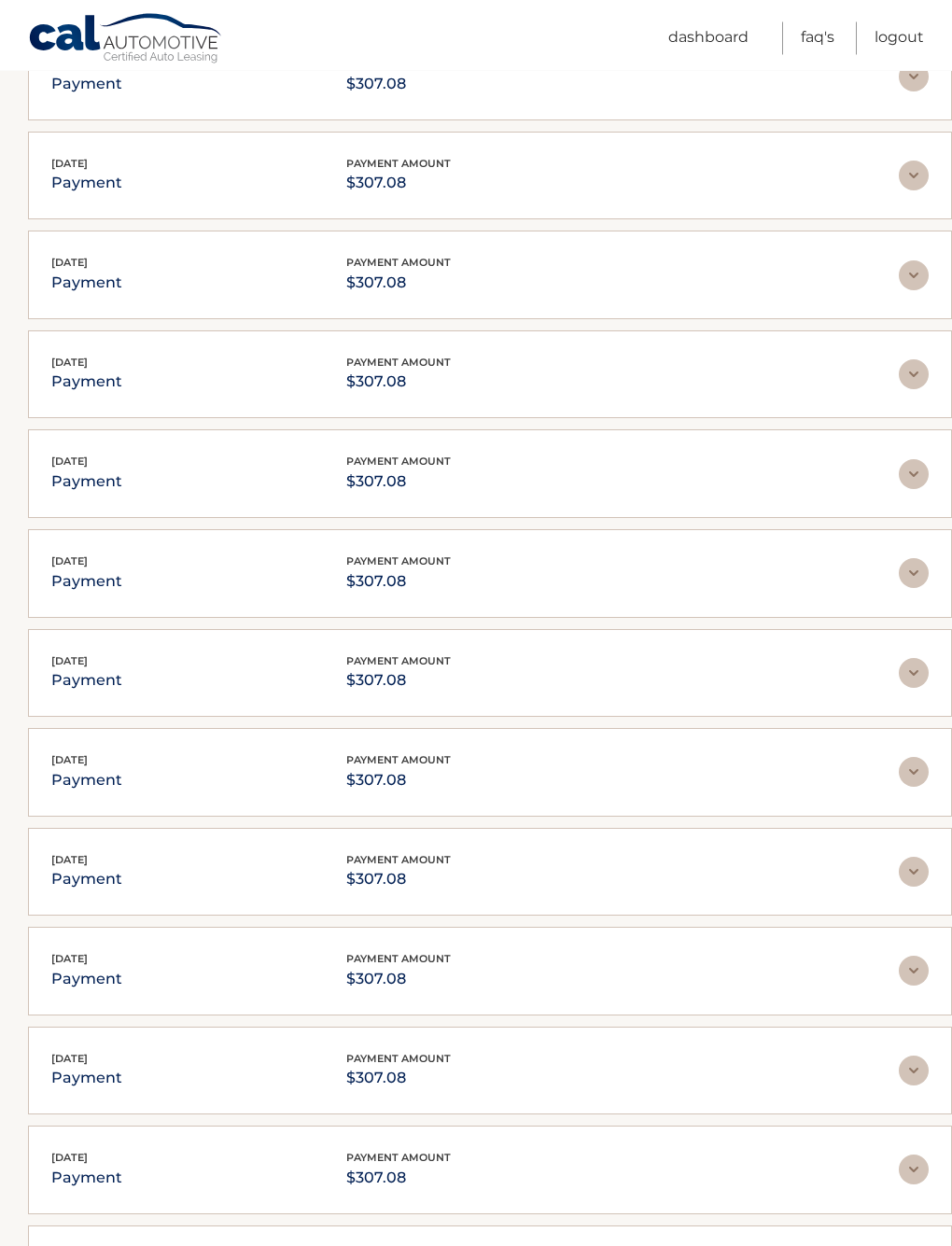
scroll to position [3956, 0]
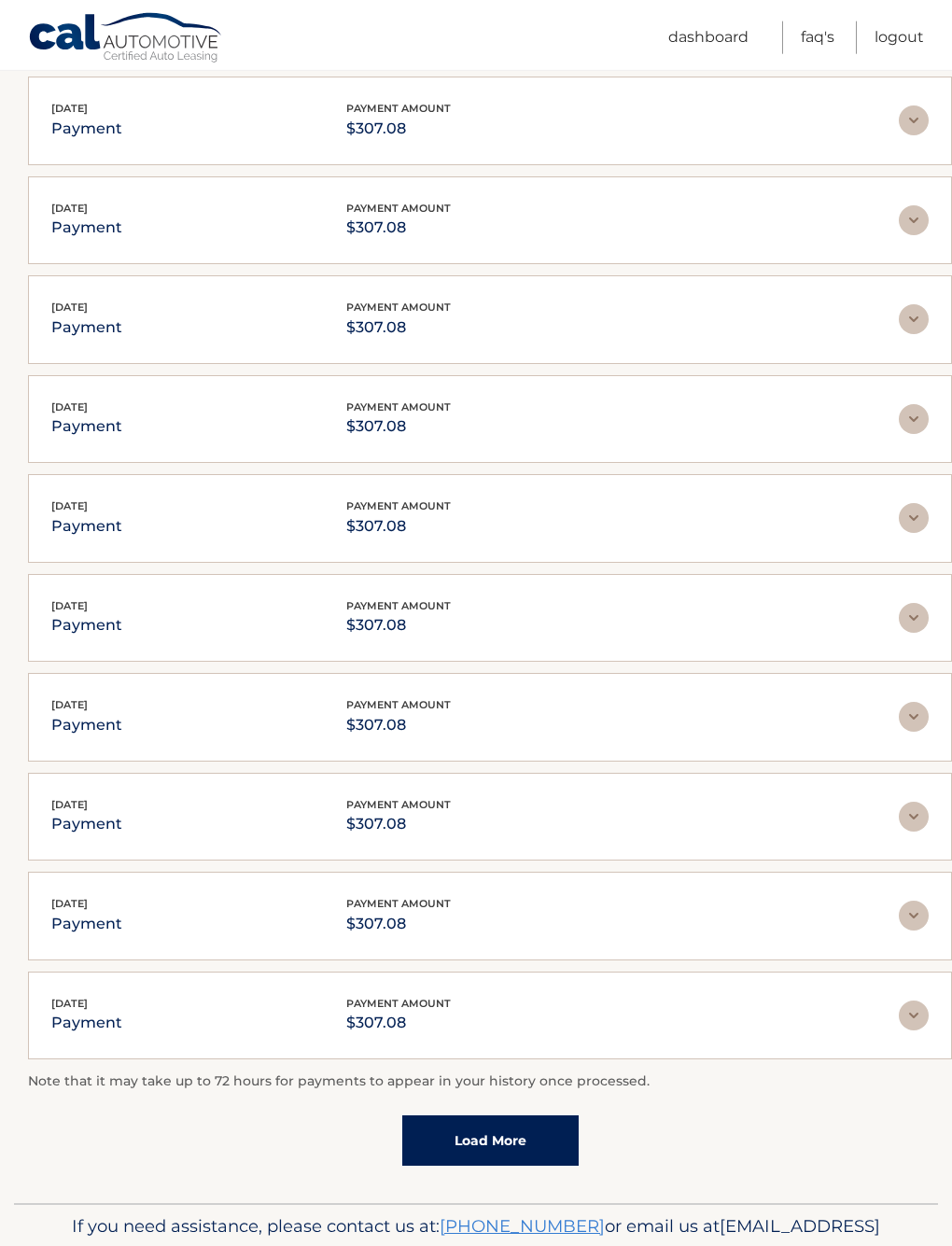
click at [458, 1115] on link "Load More" at bounding box center [490, 1140] width 177 height 51
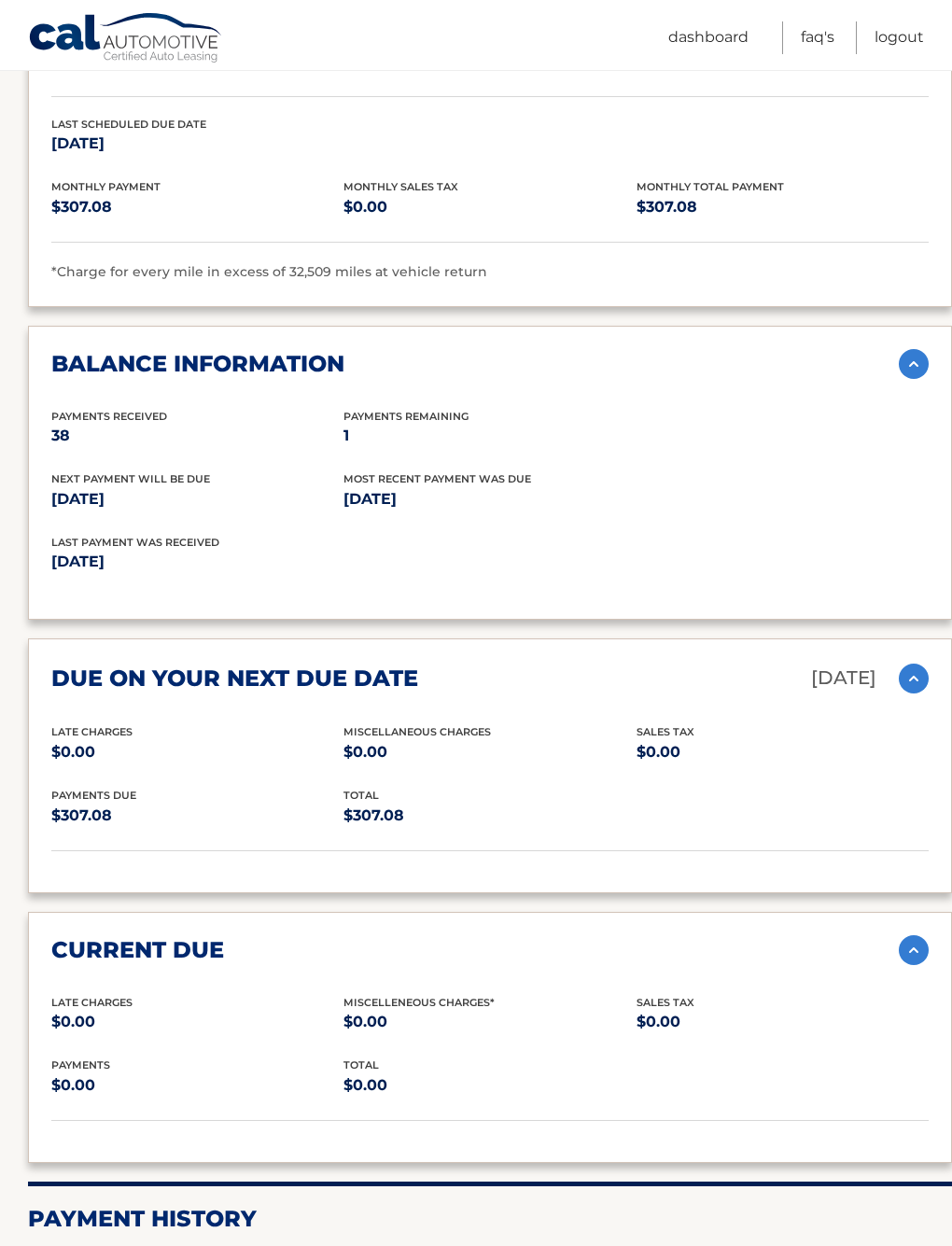
scroll to position [1643, 0]
click at [895, 24] on link "Logout" at bounding box center [899, 37] width 50 height 32
